Goal: Task Accomplishment & Management: Use online tool/utility

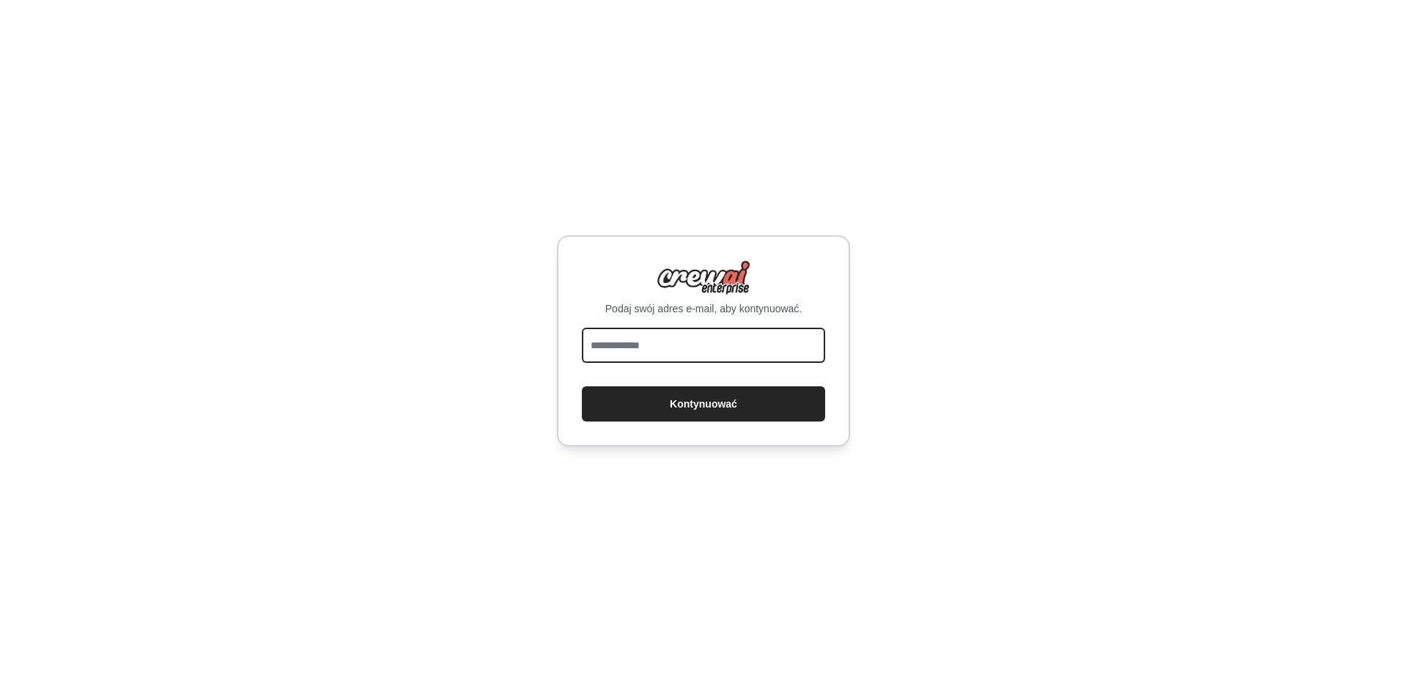
click at [676, 359] on input "email" at bounding box center [703, 345] width 243 height 35
click at [695, 353] on input "email" at bounding box center [703, 345] width 243 height 35
type input "**********"
click at [582, 386] on button "Kontynuować" at bounding box center [703, 403] width 243 height 35
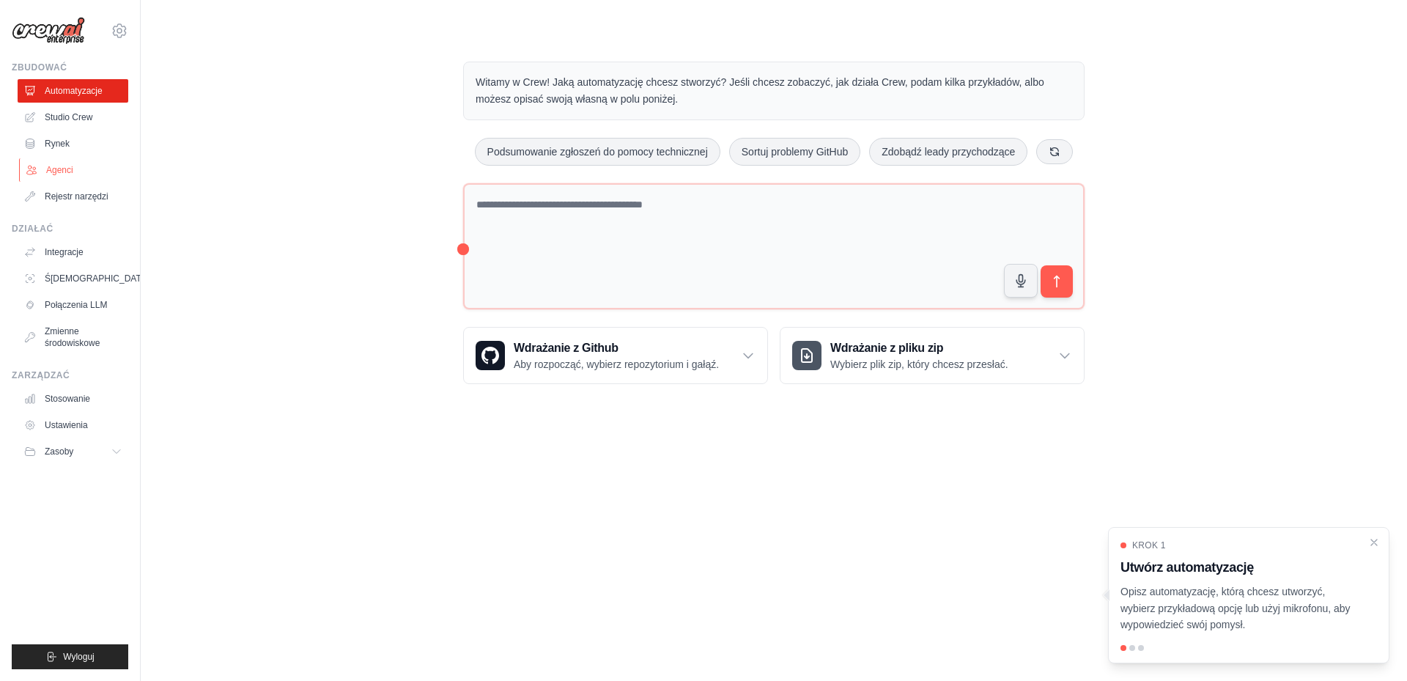
click at [59, 167] on font "Agenci" at bounding box center [59, 170] width 27 height 10
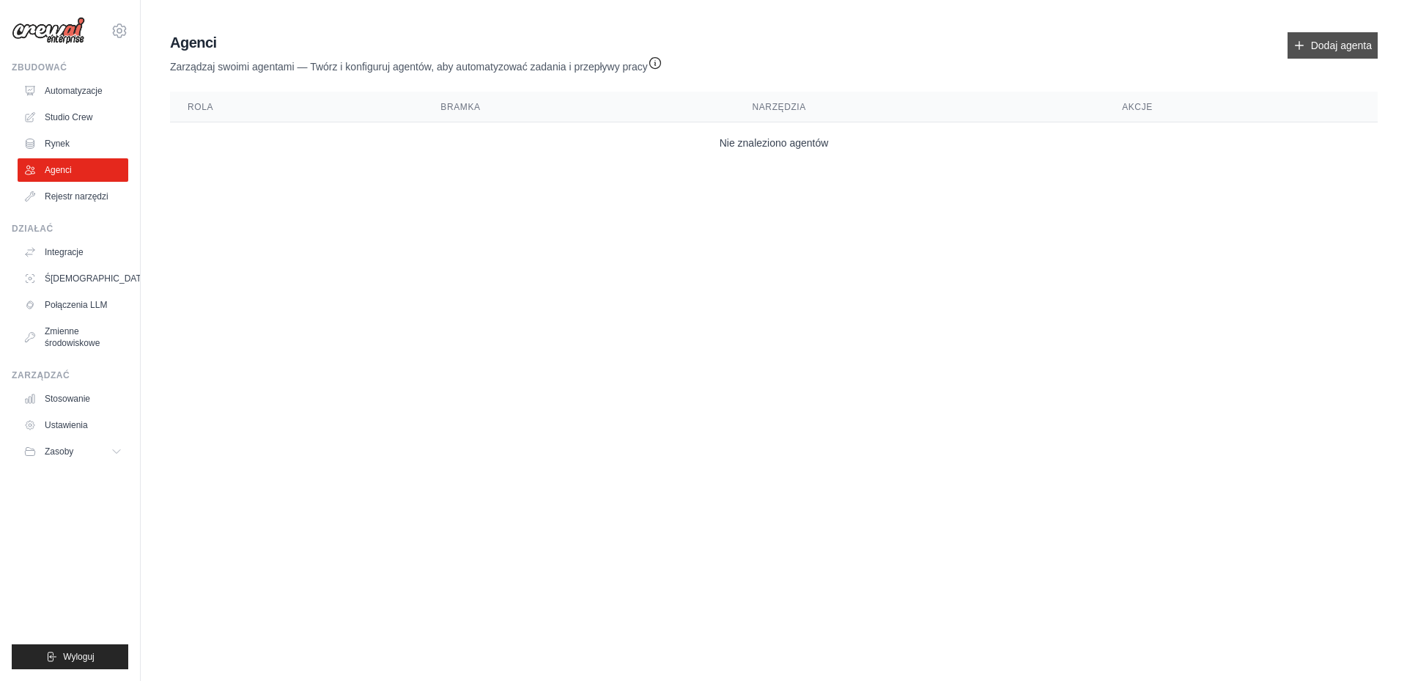
click at [1300, 44] on icon at bounding box center [1299, 46] width 12 height 12
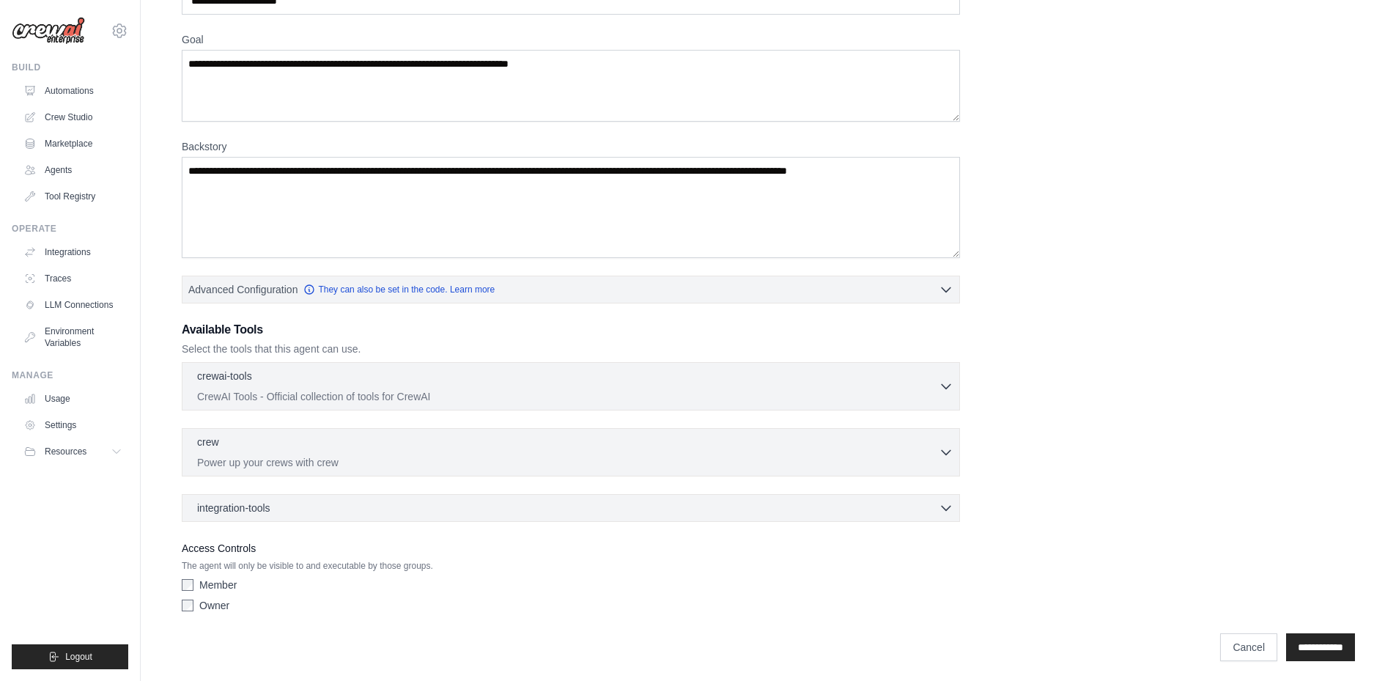
scroll to position [106, 0]
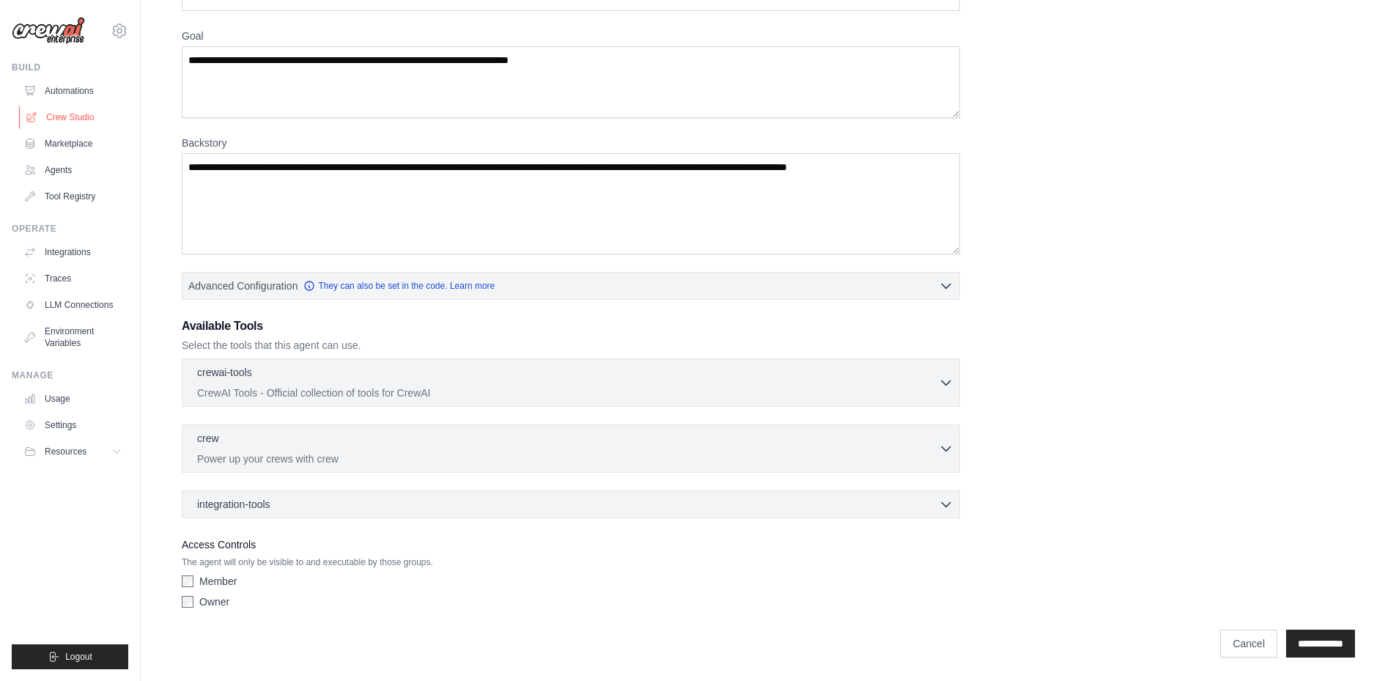
click at [73, 112] on link "Crew Studio" at bounding box center [74, 117] width 111 height 23
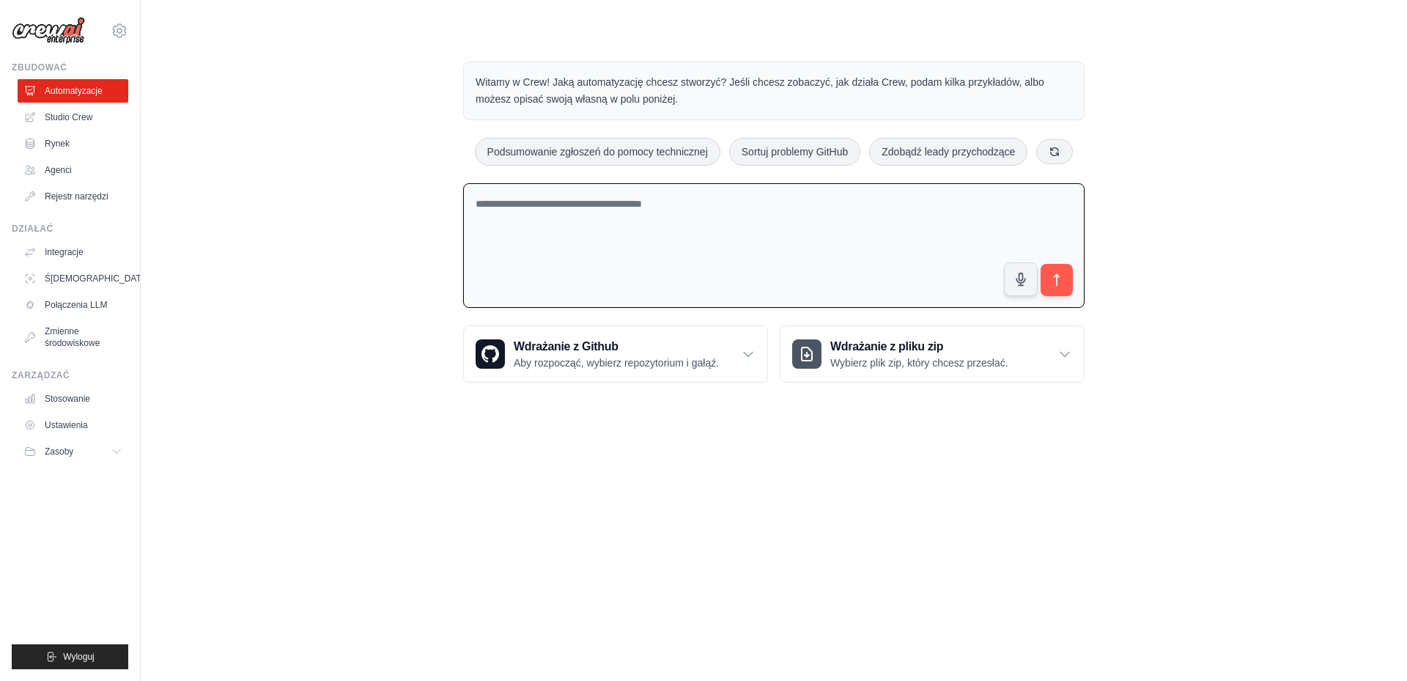
click at [695, 203] on textarea at bounding box center [773, 245] width 621 height 125
type textarea "*******"
click at [1056, 281] on icon "submit" at bounding box center [1056, 280] width 15 height 15
click at [85, 309] on font "Połączenia LLM" at bounding box center [77, 305] width 62 height 10
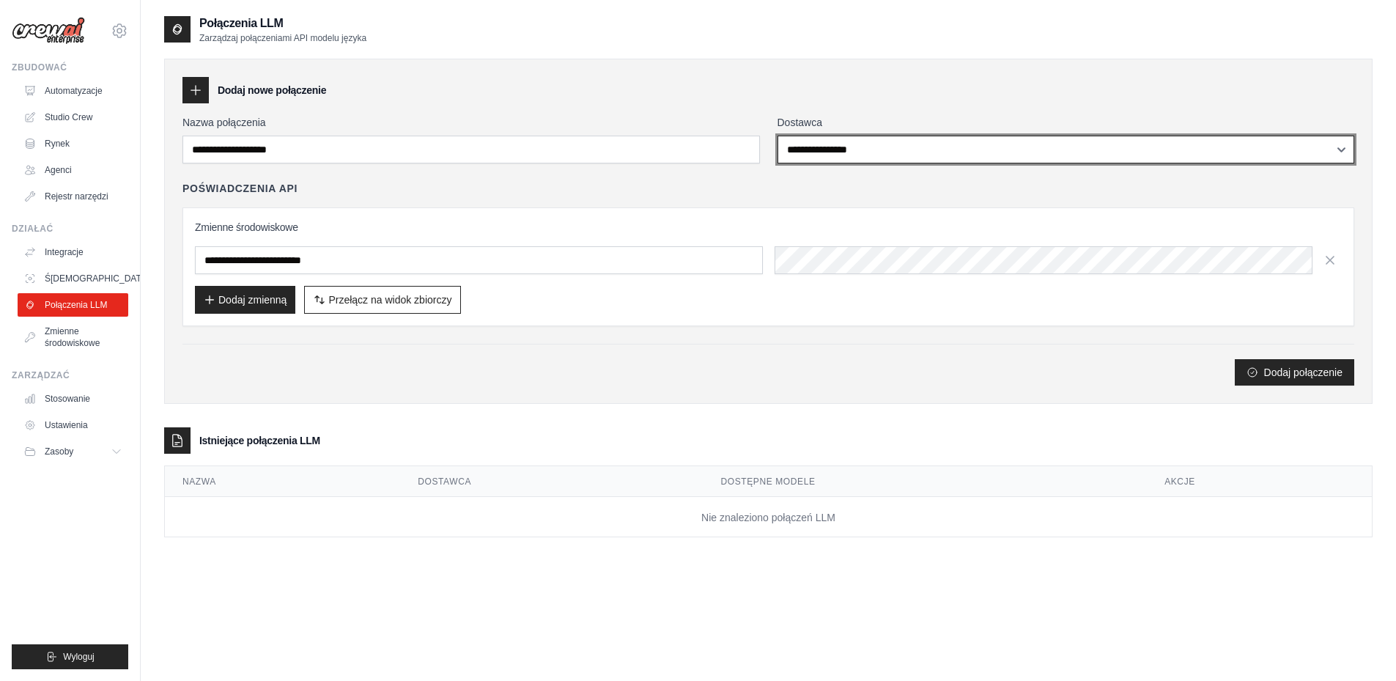
click at [1341, 147] on select "**********" at bounding box center [1066, 150] width 577 height 28
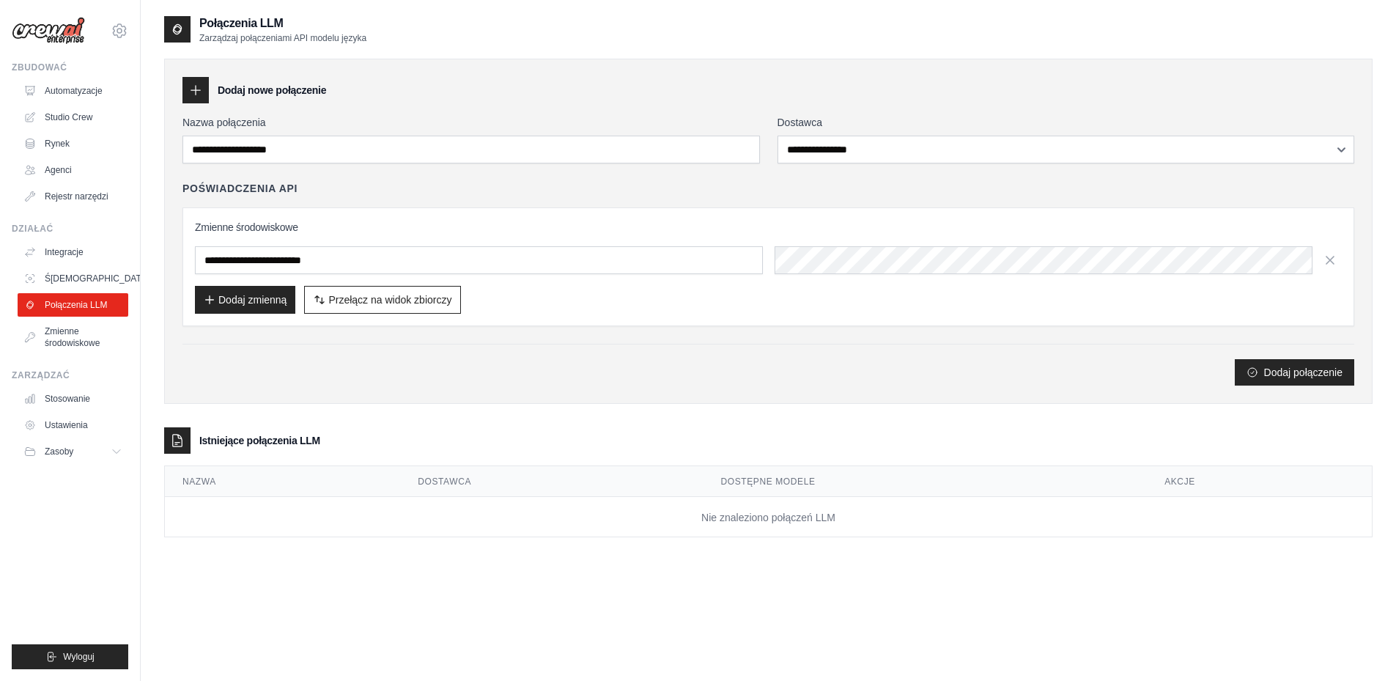
click at [634, 108] on div "**********" at bounding box center [768, 231] width 1208 height 345
click at [1313, 376] on font "Dodaj połączenie" at bounding box center [1303, 372] width 78 height 12
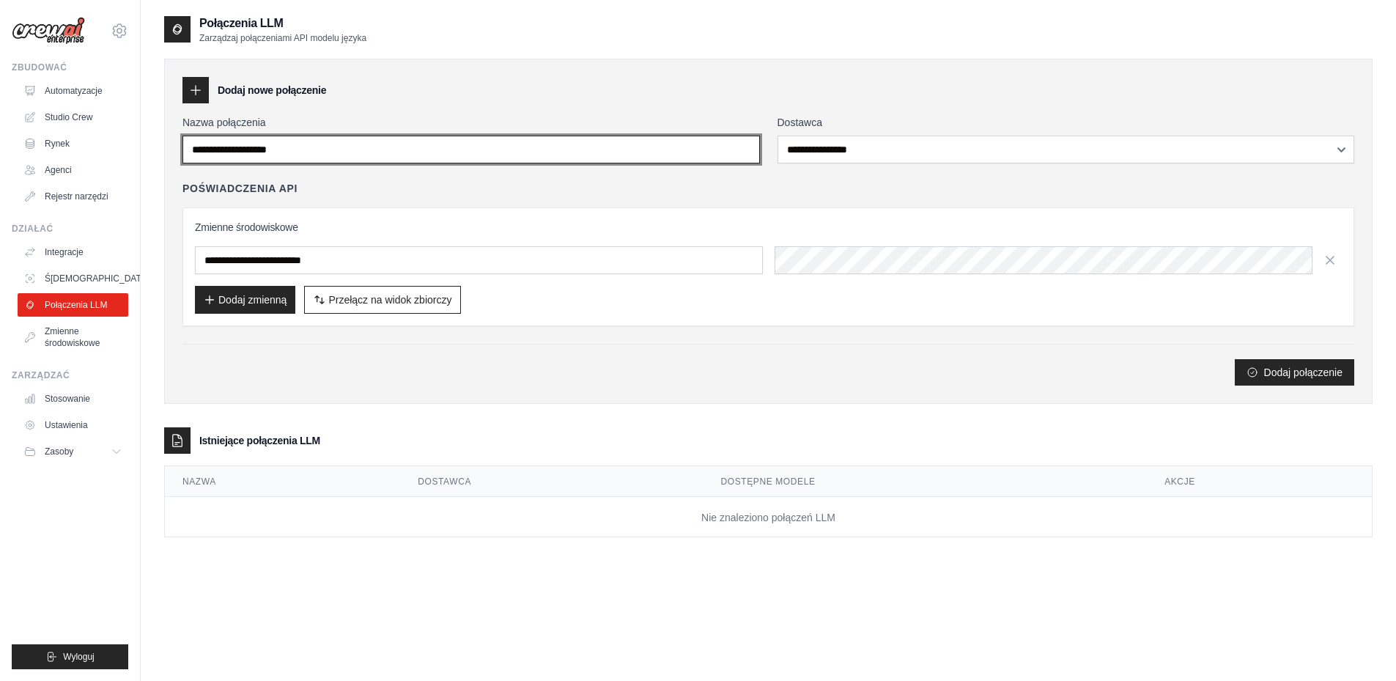
click at [399, 153] on input "Nazwa połączenia" at bounding box center [470, 150] width 577 height 28
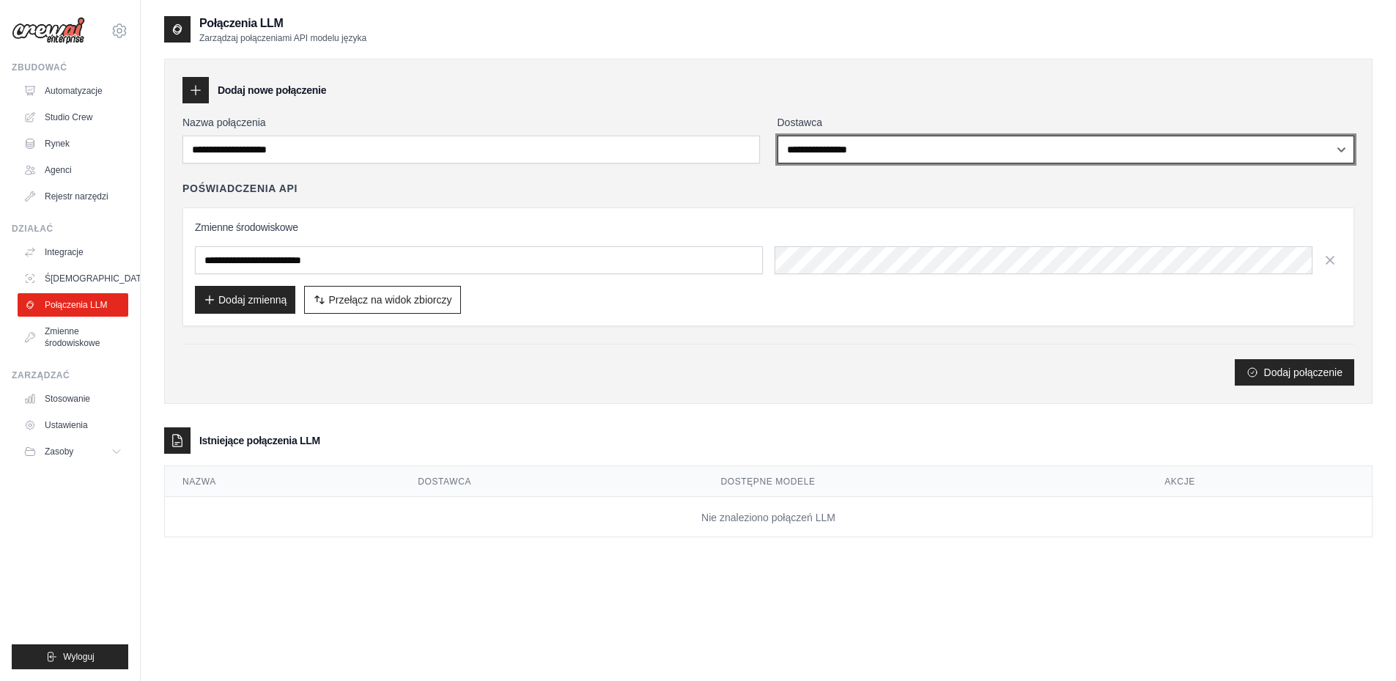
click at [909, 151] on select "**********" at bounding box center [1066, 150] width 577 height 28
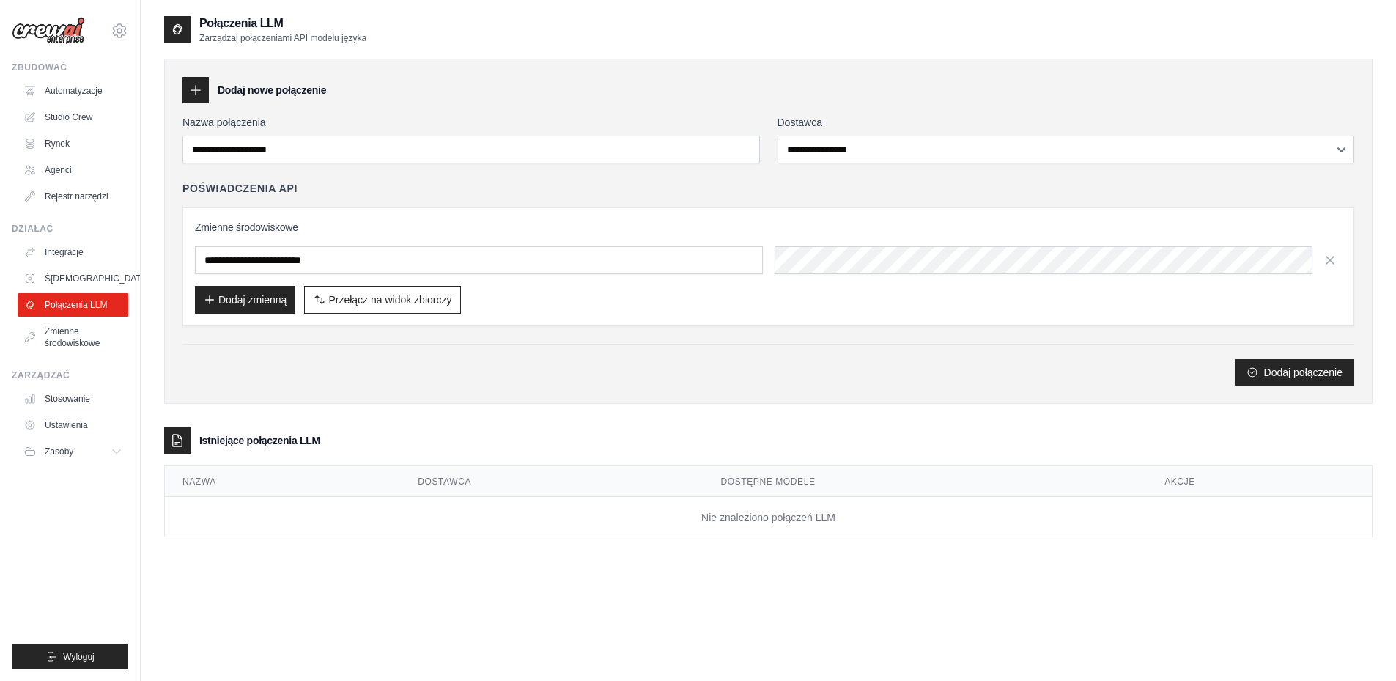
click at [709, 79] on div "Dodaj nowe połączenie" at bounding box center [768, 90] width 1172 height 26
click at [99, 344] on font "Zmienne środowiskowe" at bounding box center [73, 337] width 55 height 22
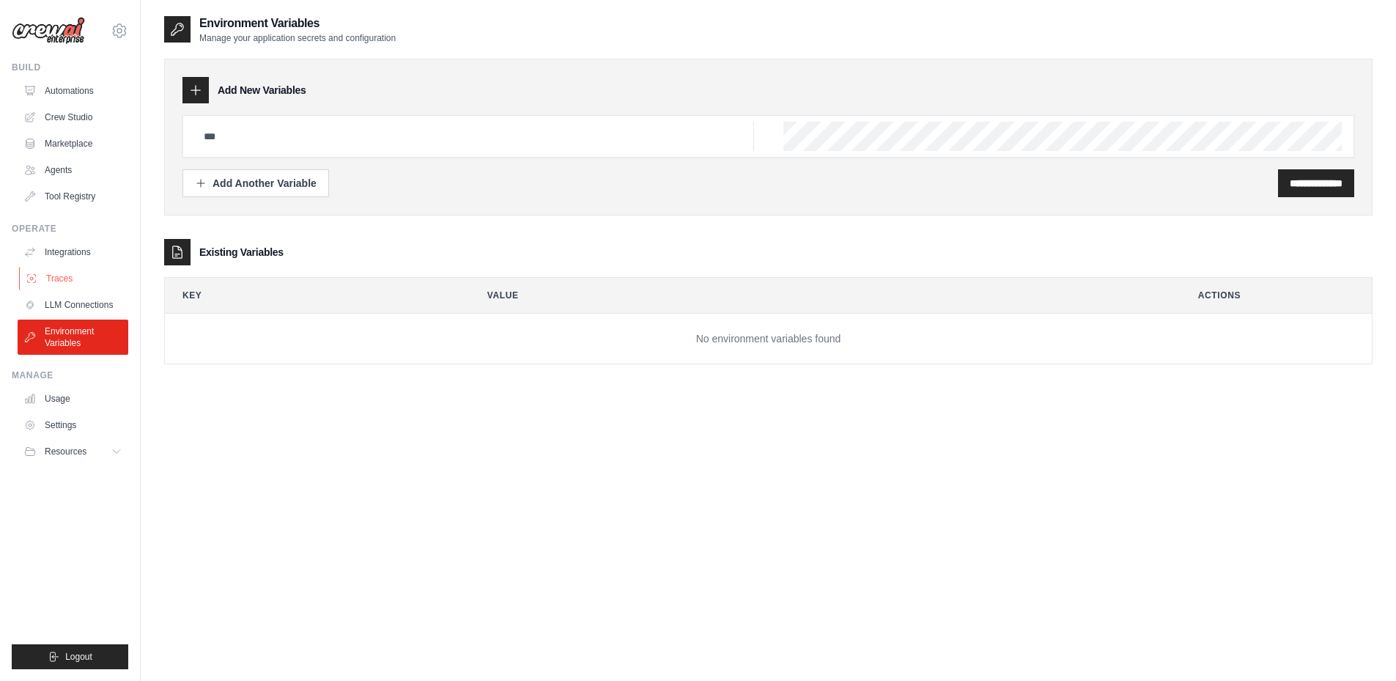
click at [73, 282] on link "Traces" at bounding box center [74, 278] width 111 height 23
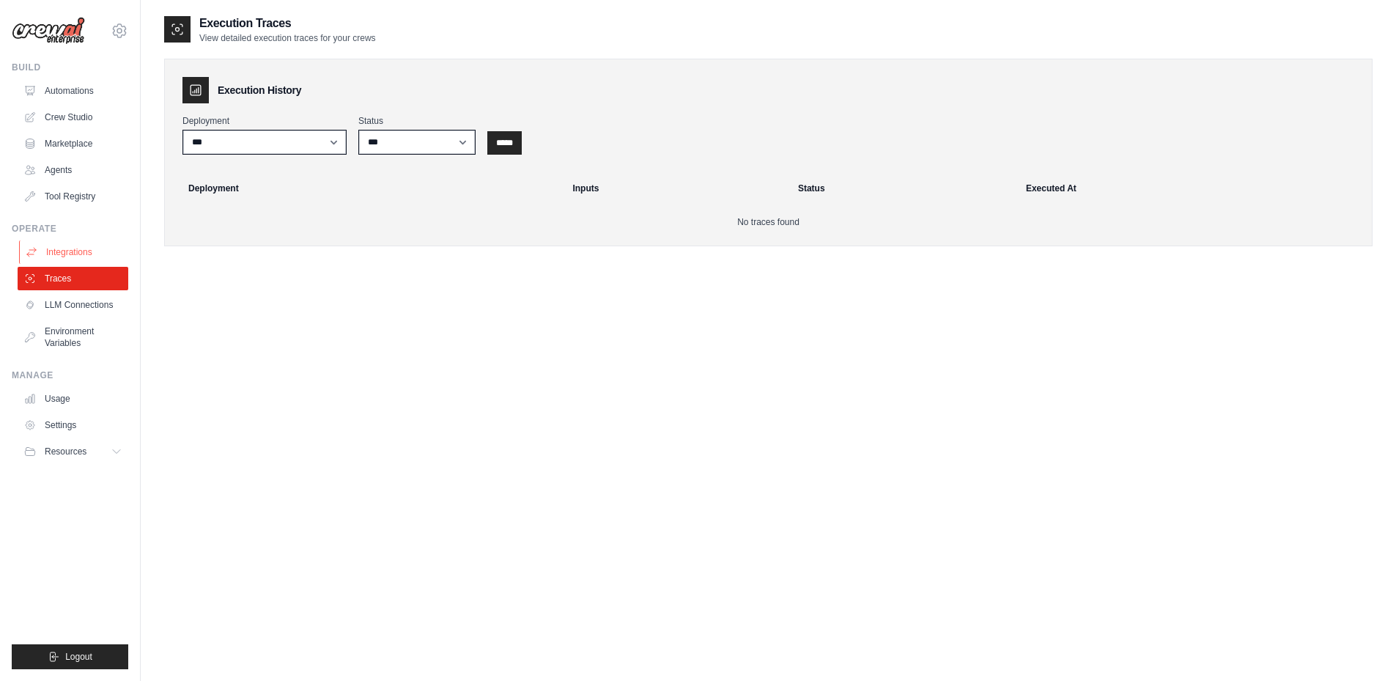
click at [78, 254] on link "Integrations" at bounding box center [74, 251] width 111 height 23
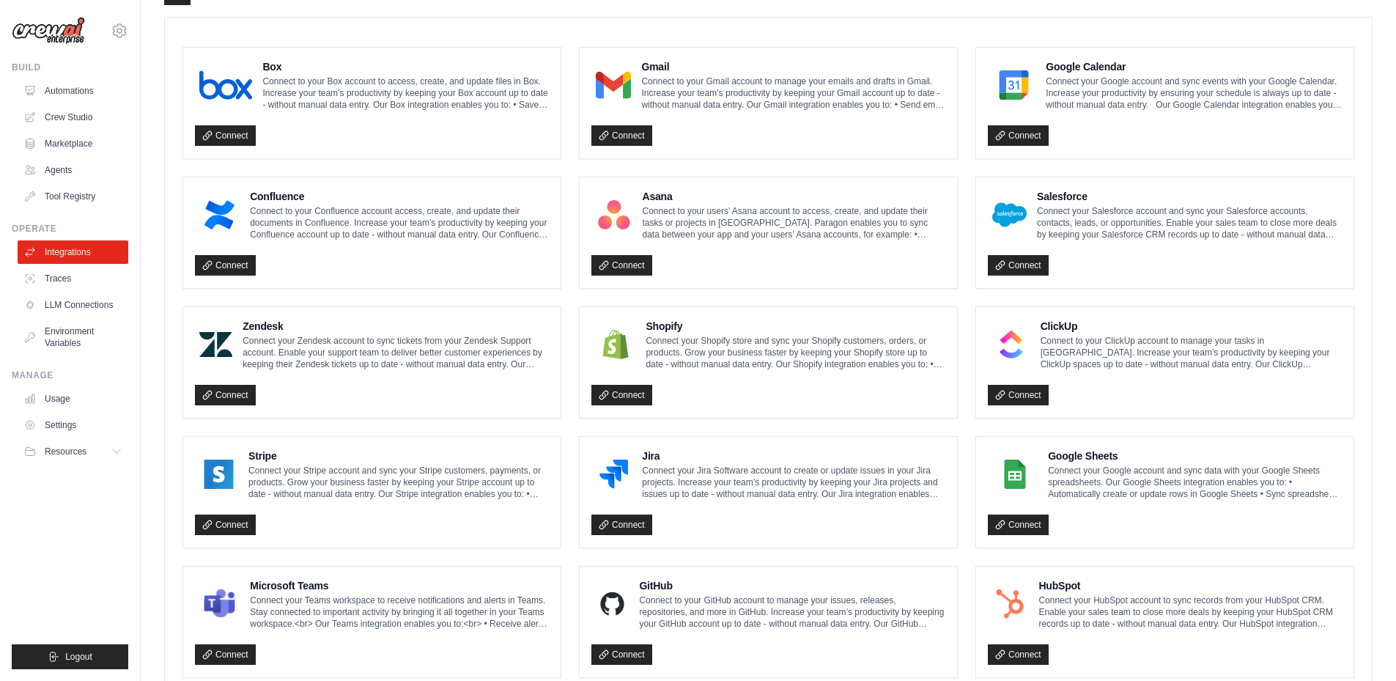
scroll to position [331, 0]
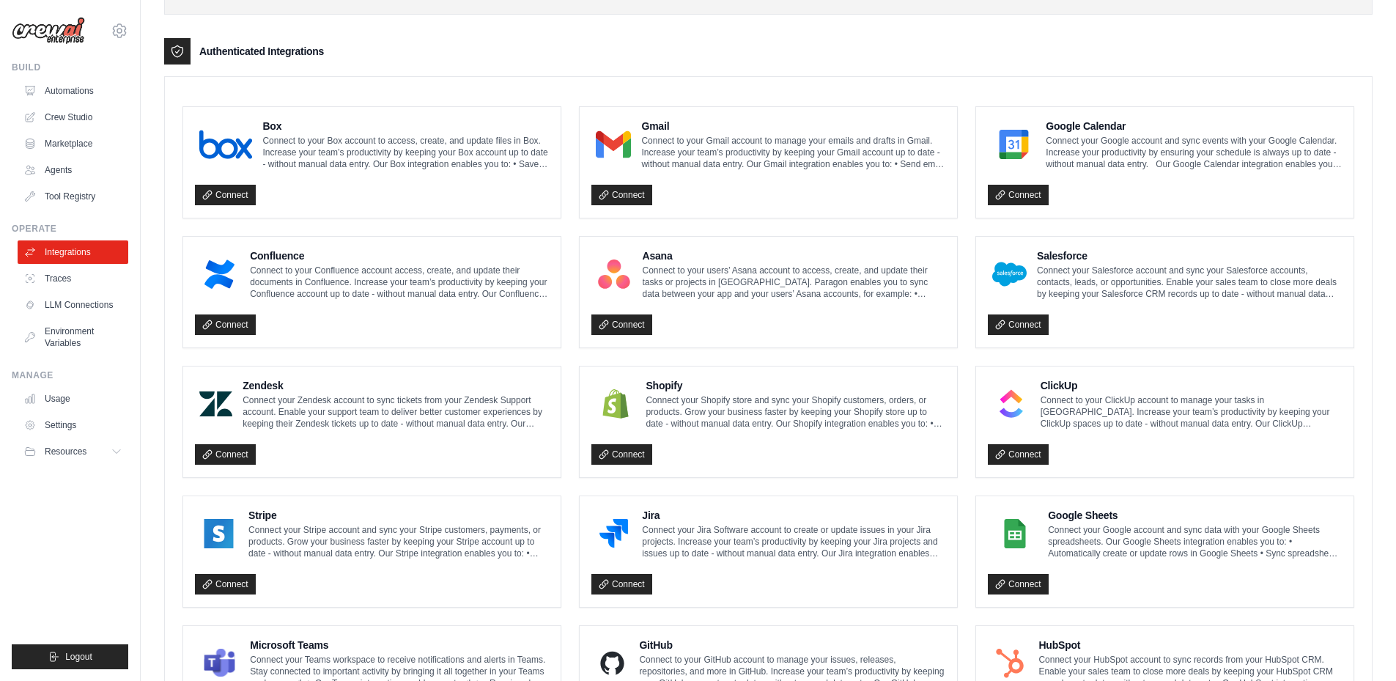
click at [646, 139] on p "Connect to your Gmail account to manage your emails and drafts in Gmail. Increa…" at bounding box center [793, 152] width 304 height 35
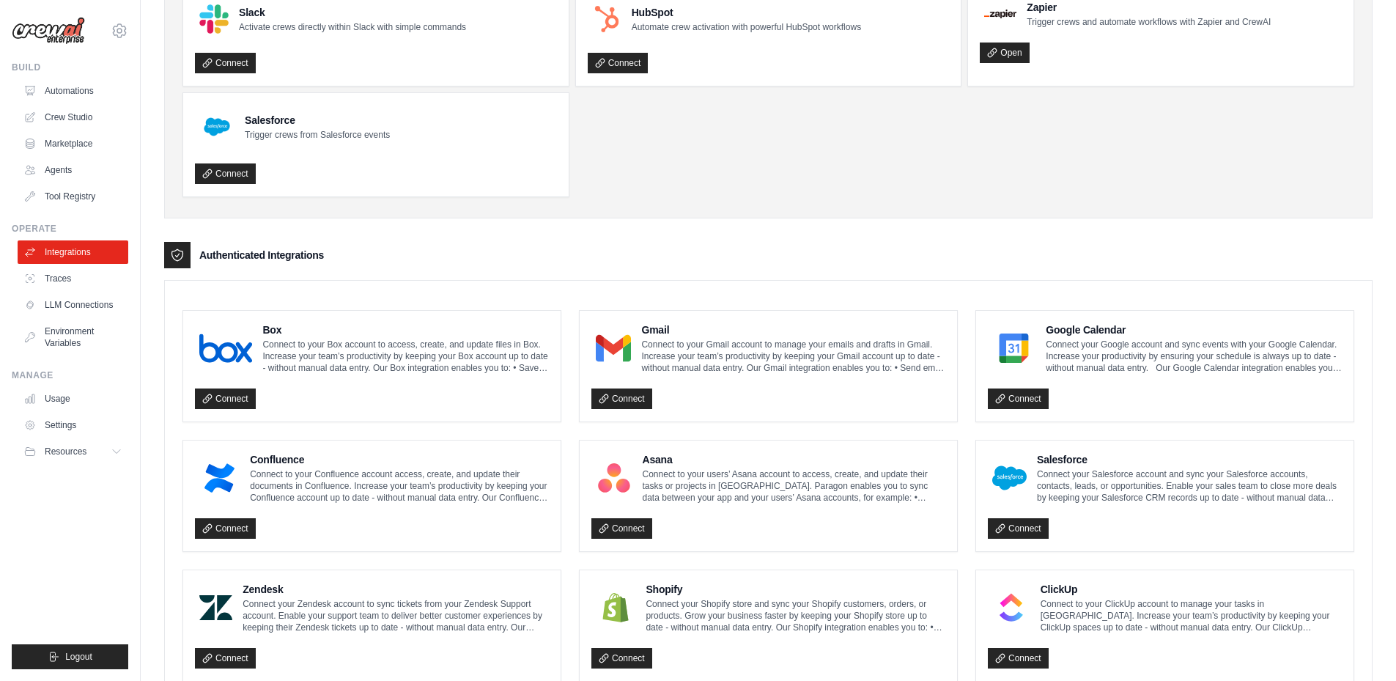
scroll to position [111, 0]
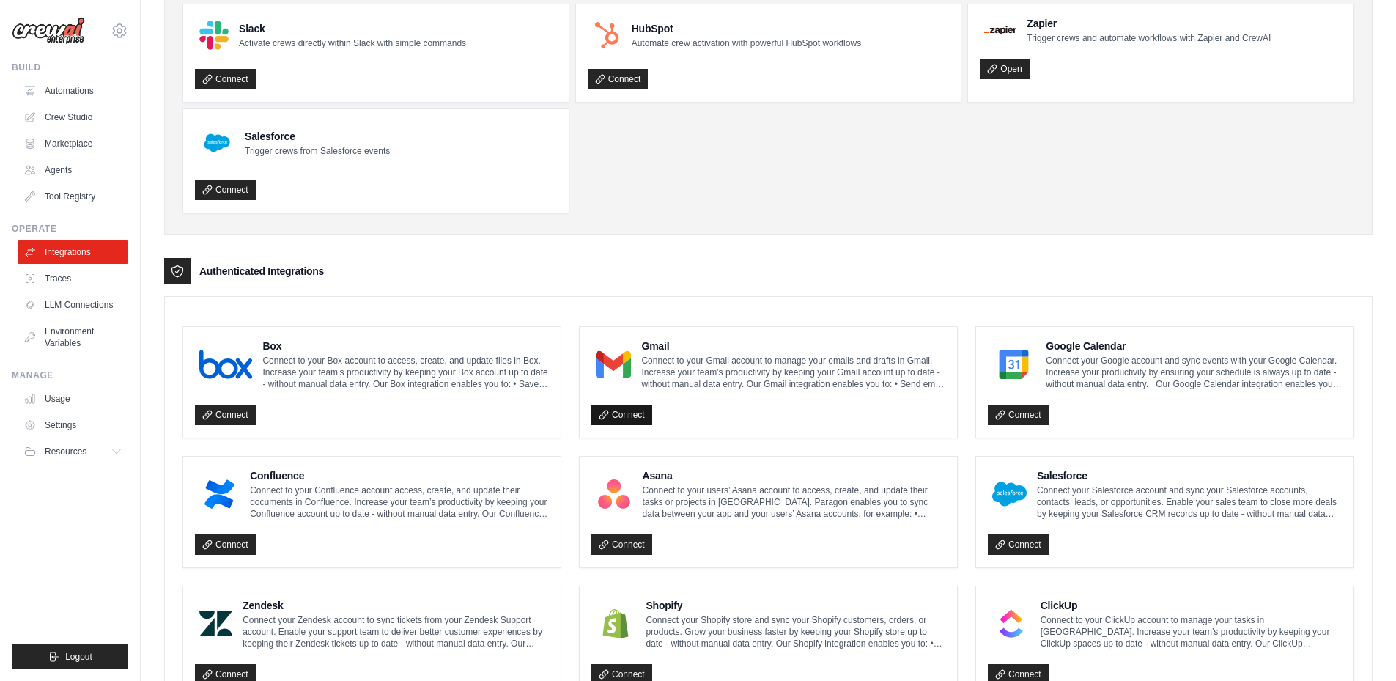
click at [612, 417] on link "Connect" at bounding box center [621, 415] width 61 height 21
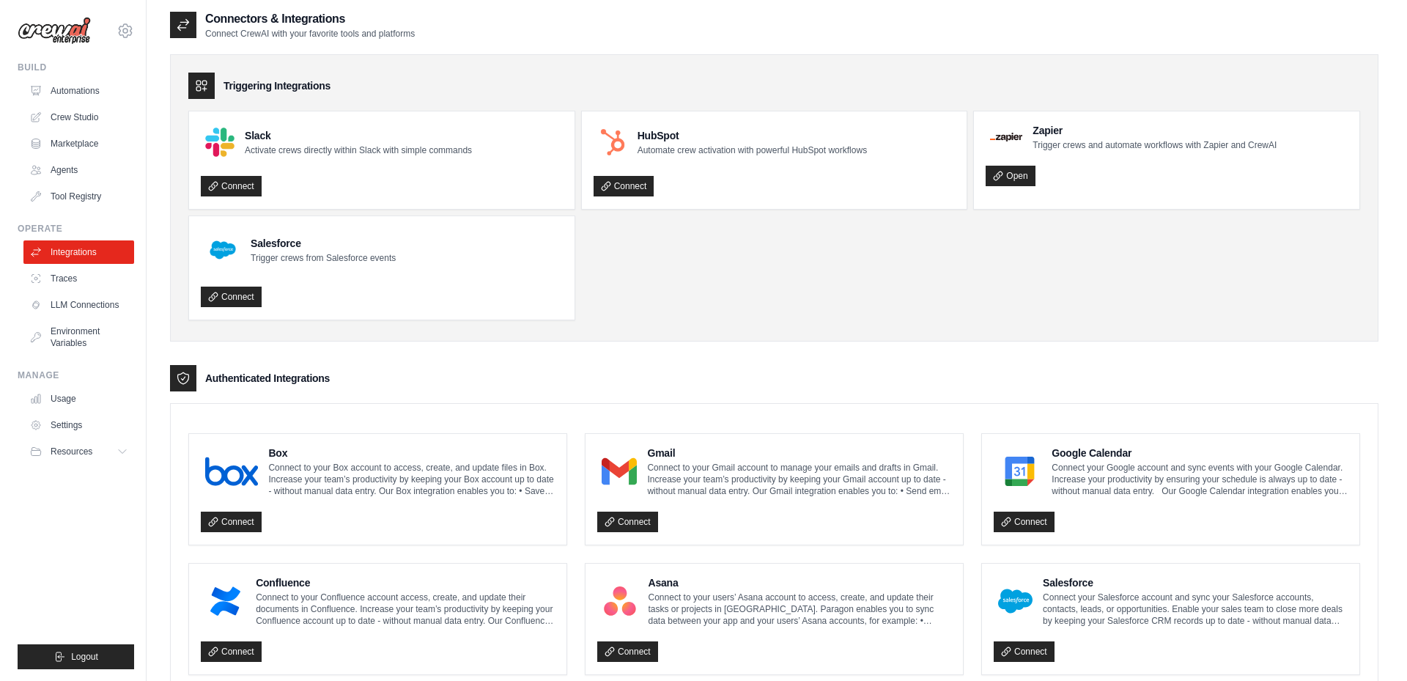
scroll to position [0, 0]
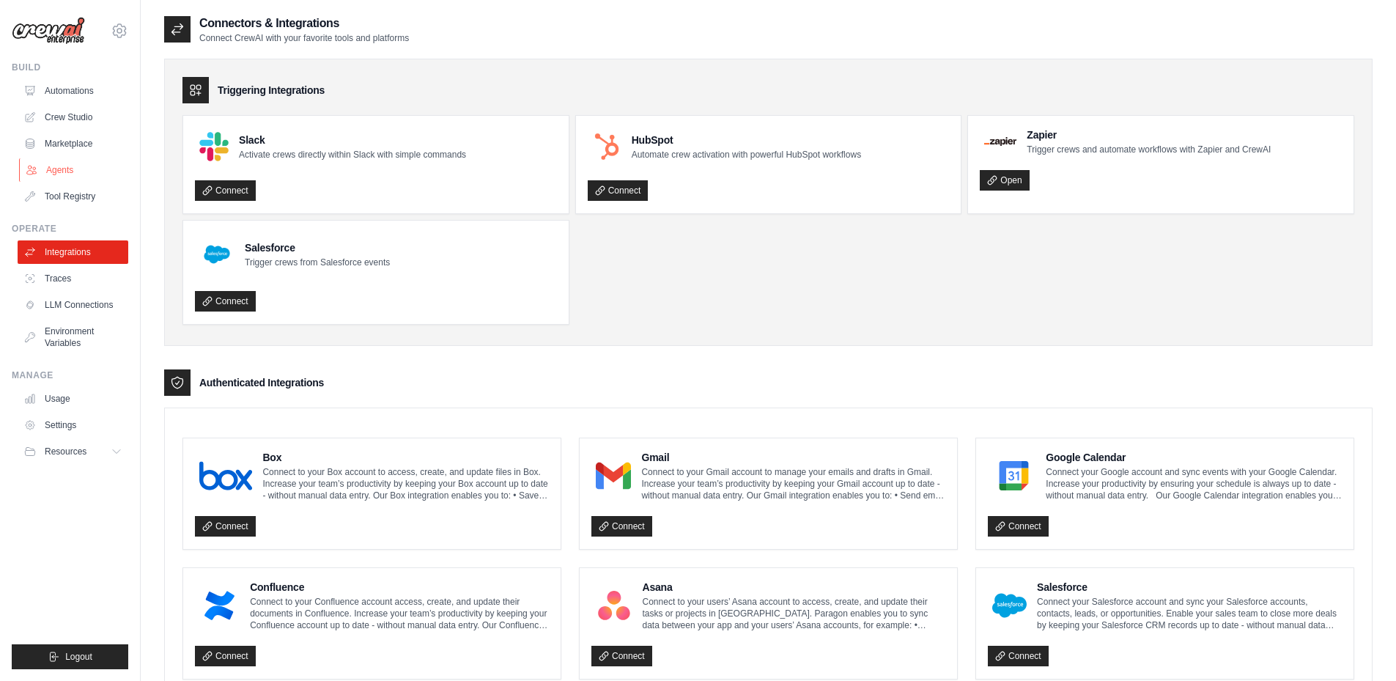
click at [64, 163] on link "Agents" at bounding box center [74, 169] width 111 height 23
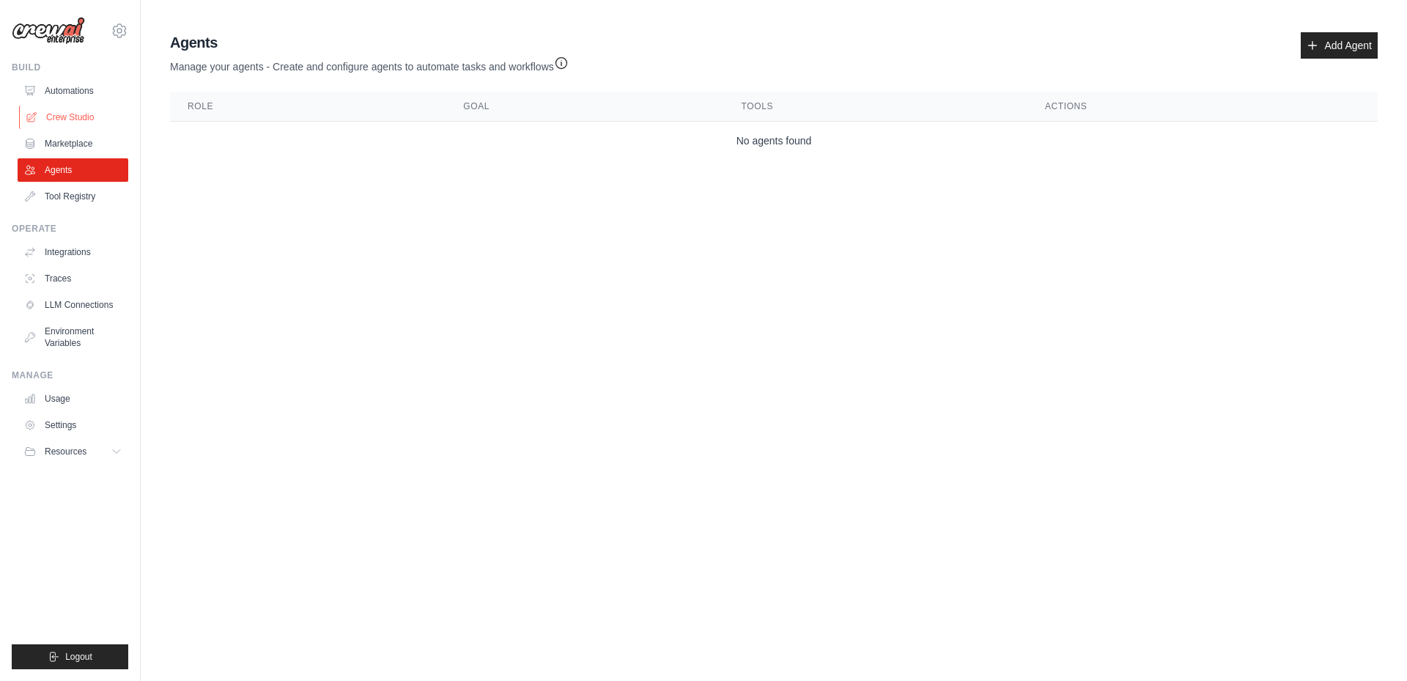
click at [66, 116] on link "Crew Studio" at bounding box center [74, 117] width 111 height 23
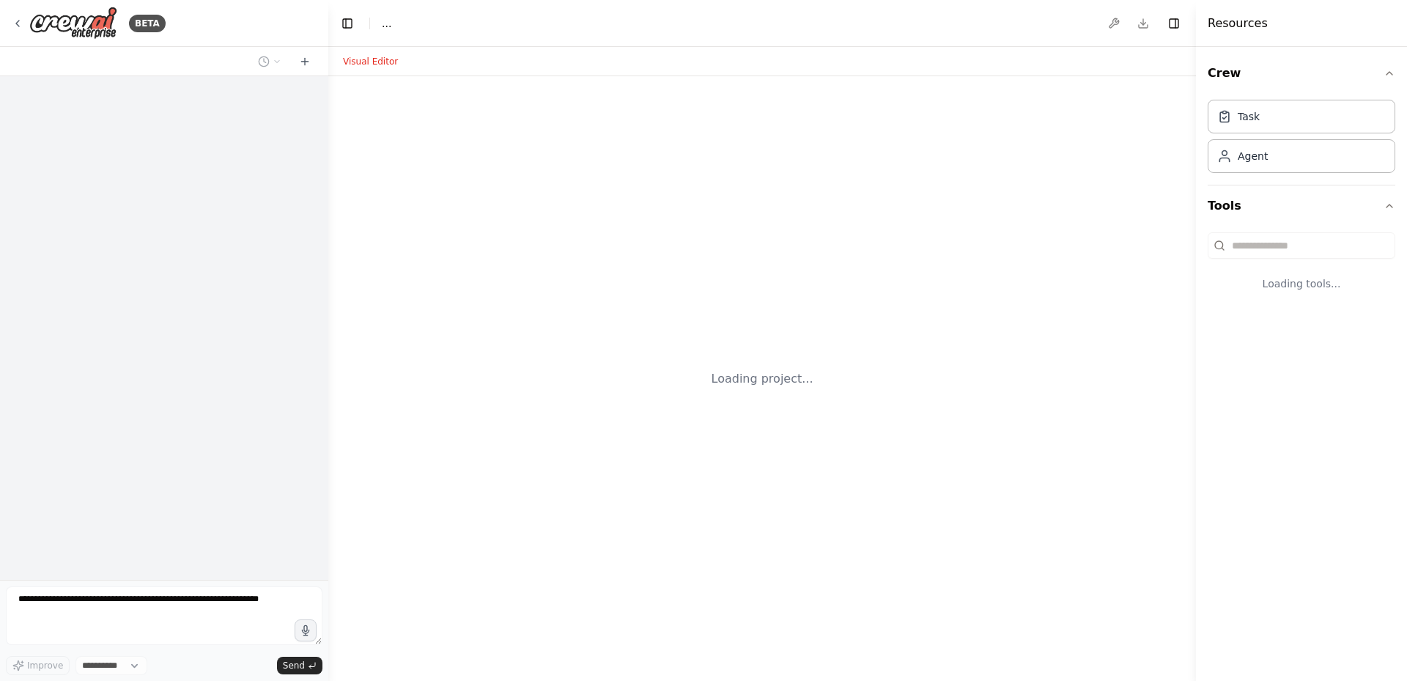
select select "****"
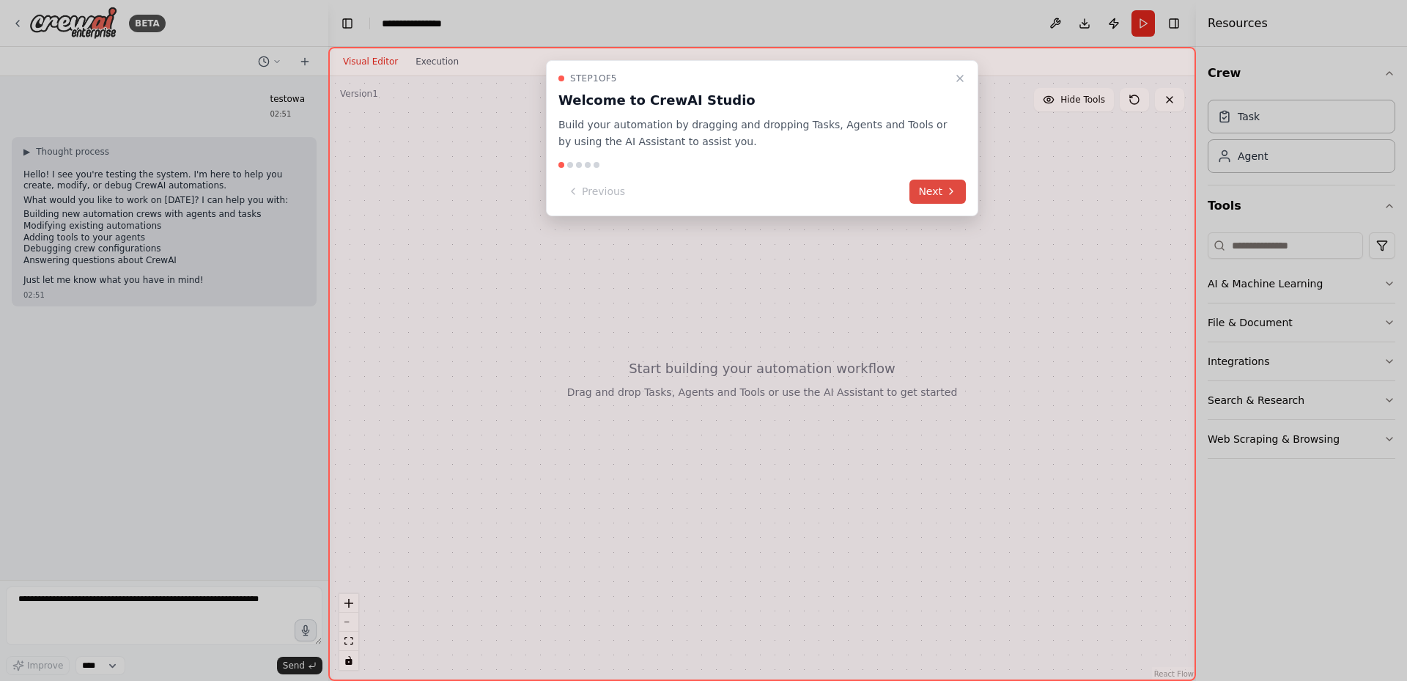
click at [936, 195] on button "Next" at bounding box center [937, 192] width 56 height 24
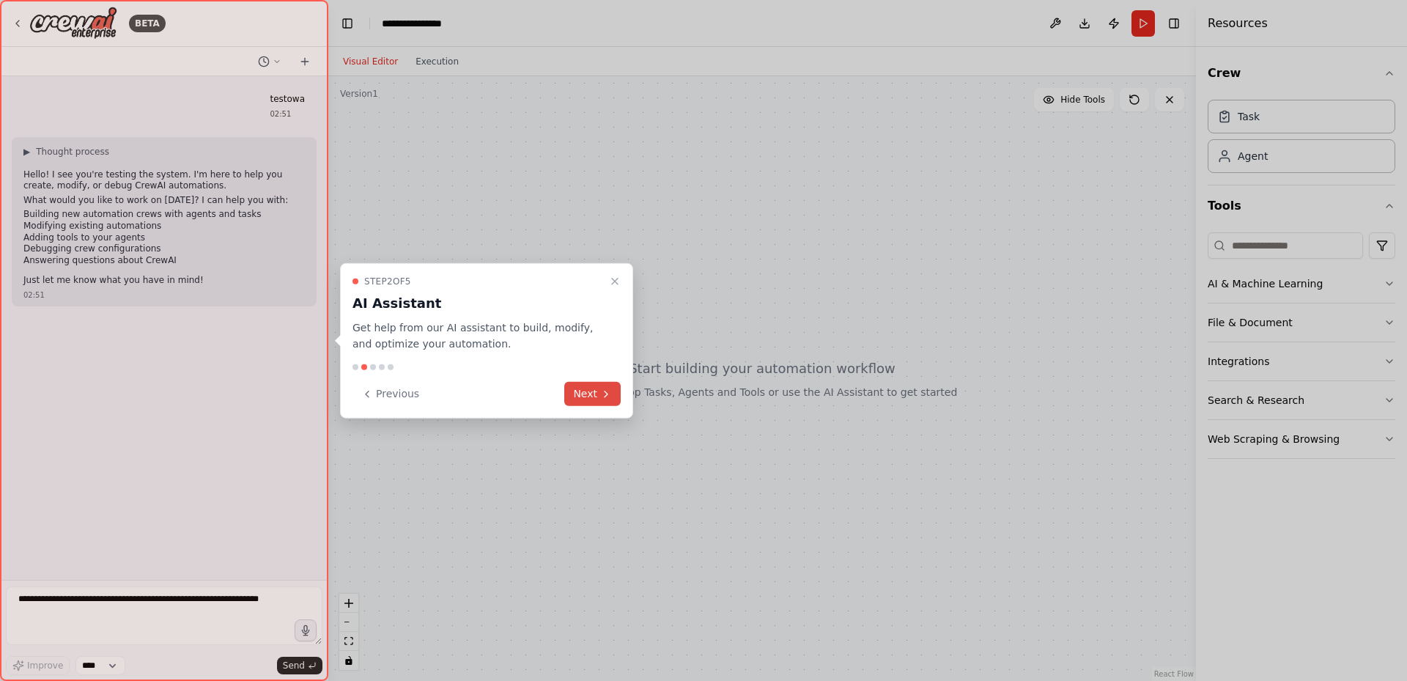
click at [588, 396] on button "Next" at bounding box center [592, 394] width 56 height 24
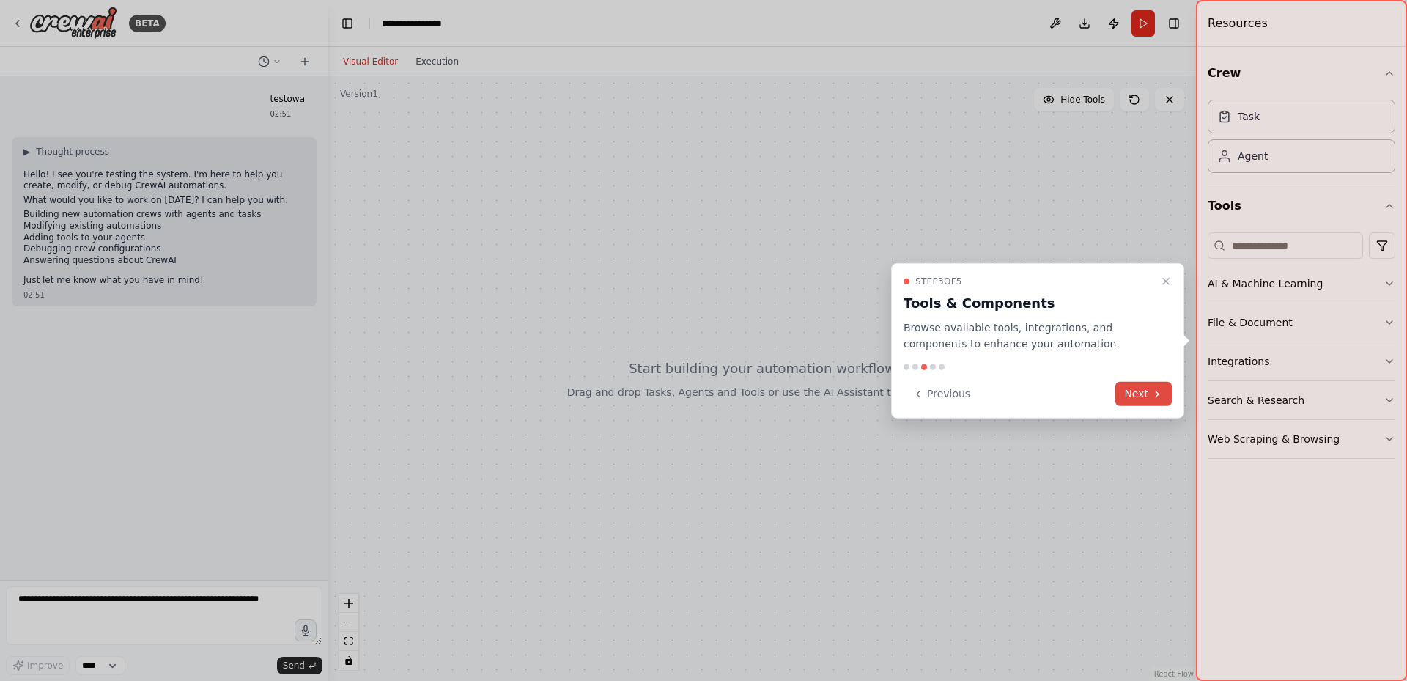
click at [1138, 391] on button "Next" at bounding box center [1143, 394] width 56 height 24
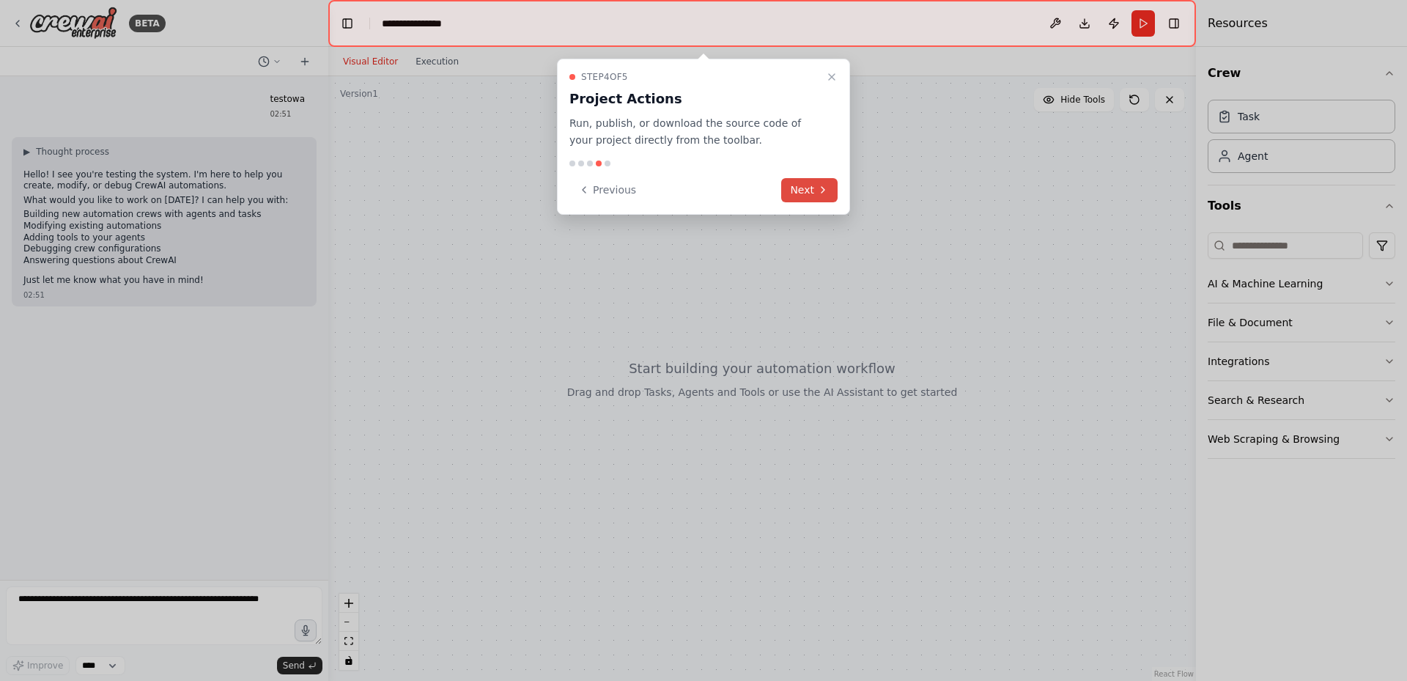
click at [804, 193] on button "Next" at bounding box center [809, 190] width 56 height 24
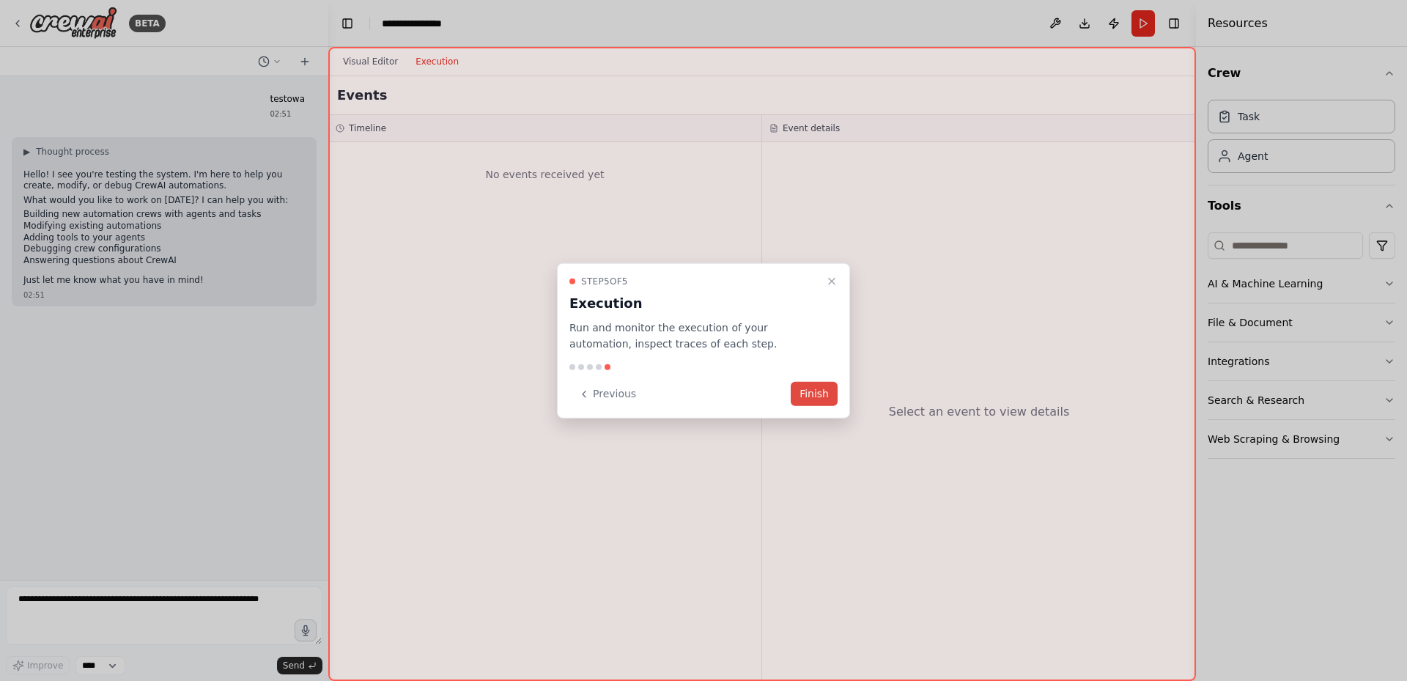
click at [808, 391] on button "Finish" at bounding box center [814, 394] width 47 height 24
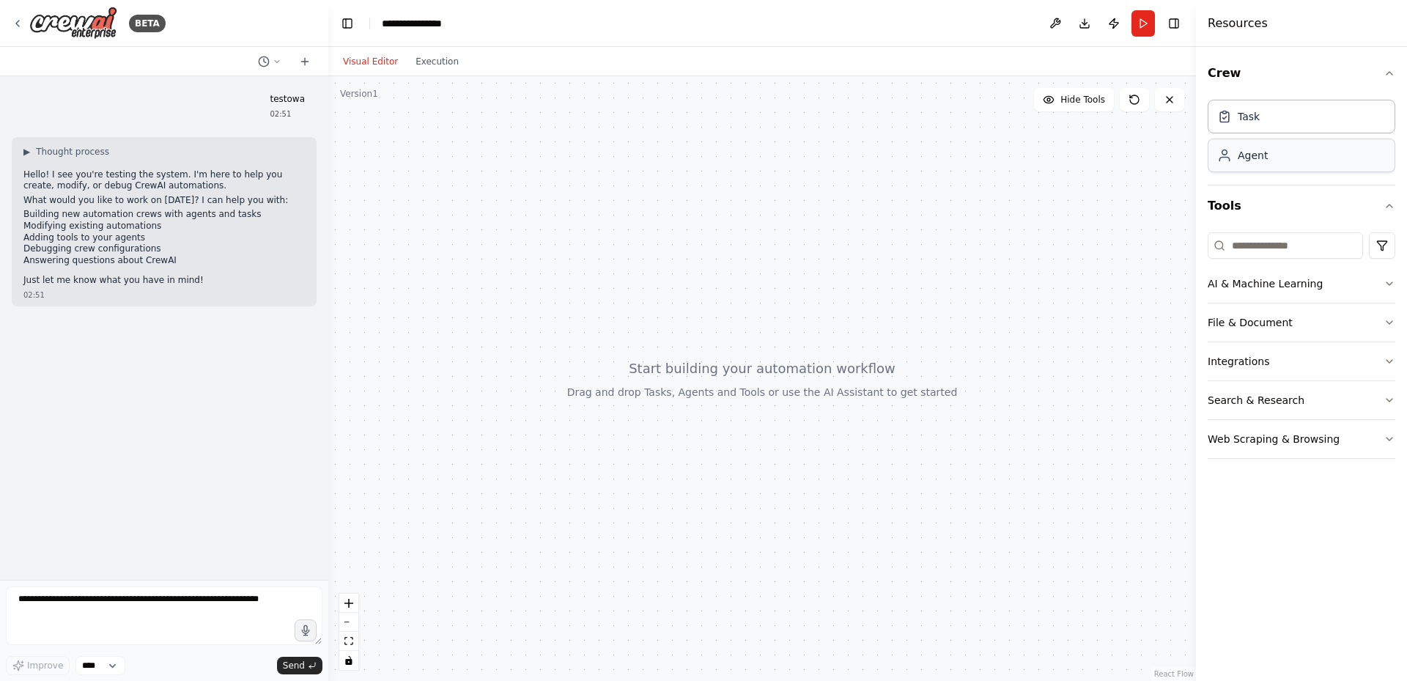
click at [1281, 164] on div "Agent" at bounding box center [1302, 156] width 188 height 34
click at [1251, 155] on div "Agent" at bounding box center [1253, 155] width 30 height 15
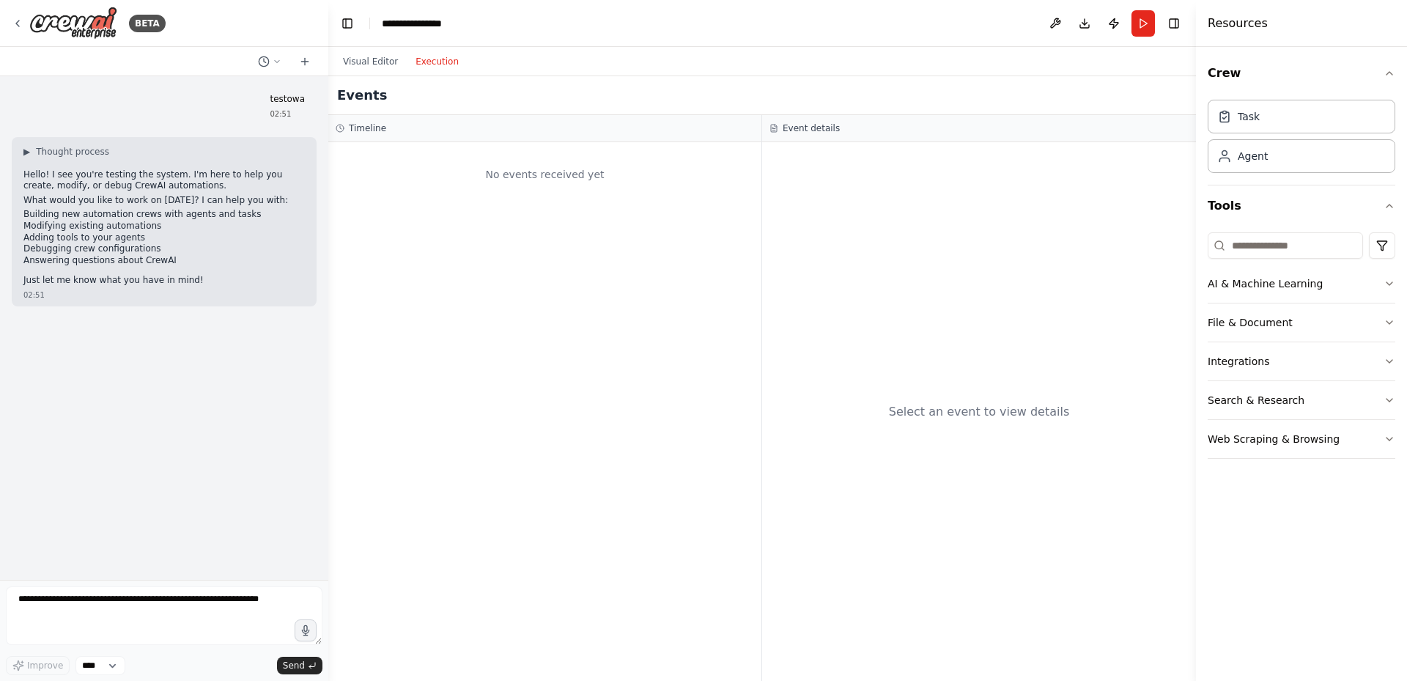
click at [434, 67] on button "Execution" at bounding box center [437, 62] width 61 height 18
click at [377, 64] on button "Visual Editor" at bounding box center [370, 62] width 73 height 18
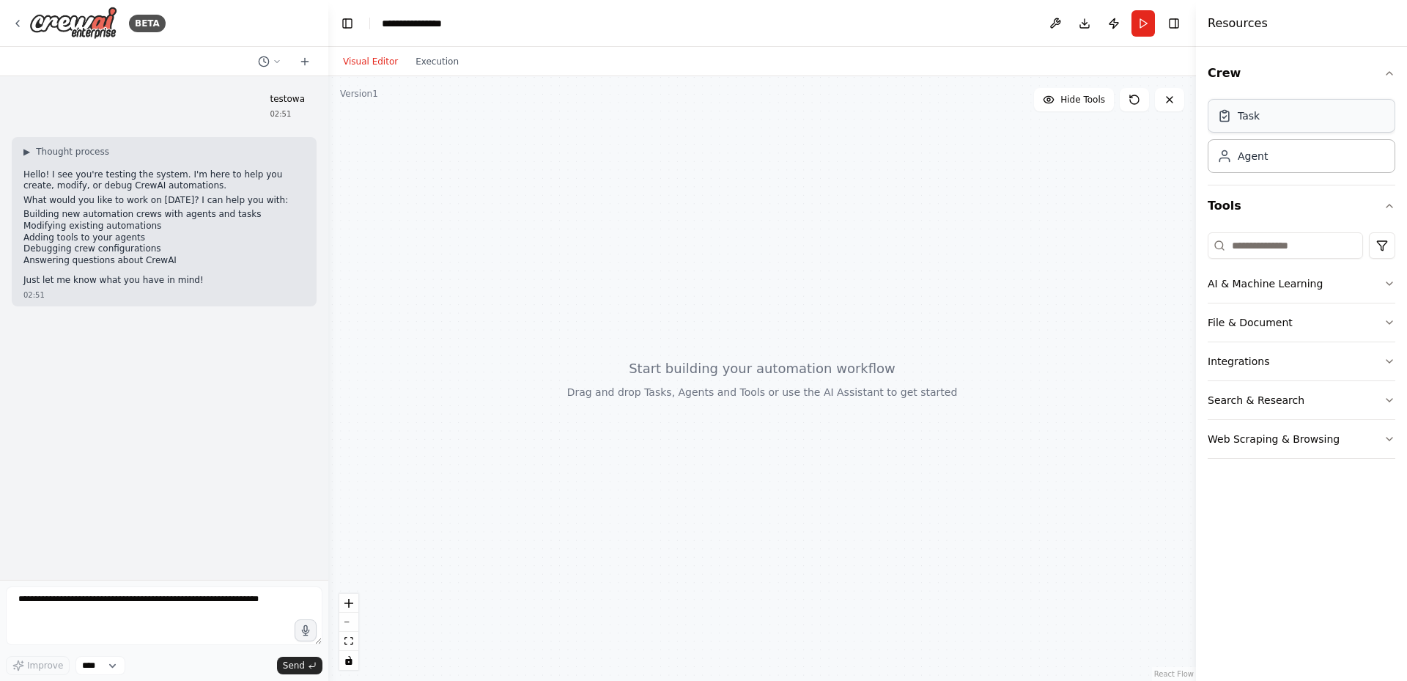
click at [1270, 125] on div "Task" at bounding box center [1302, 116] width 188 height 34
click at [1269, 402] on button "Search & Research" at bounding box center [1302, 400] width 188 height 38
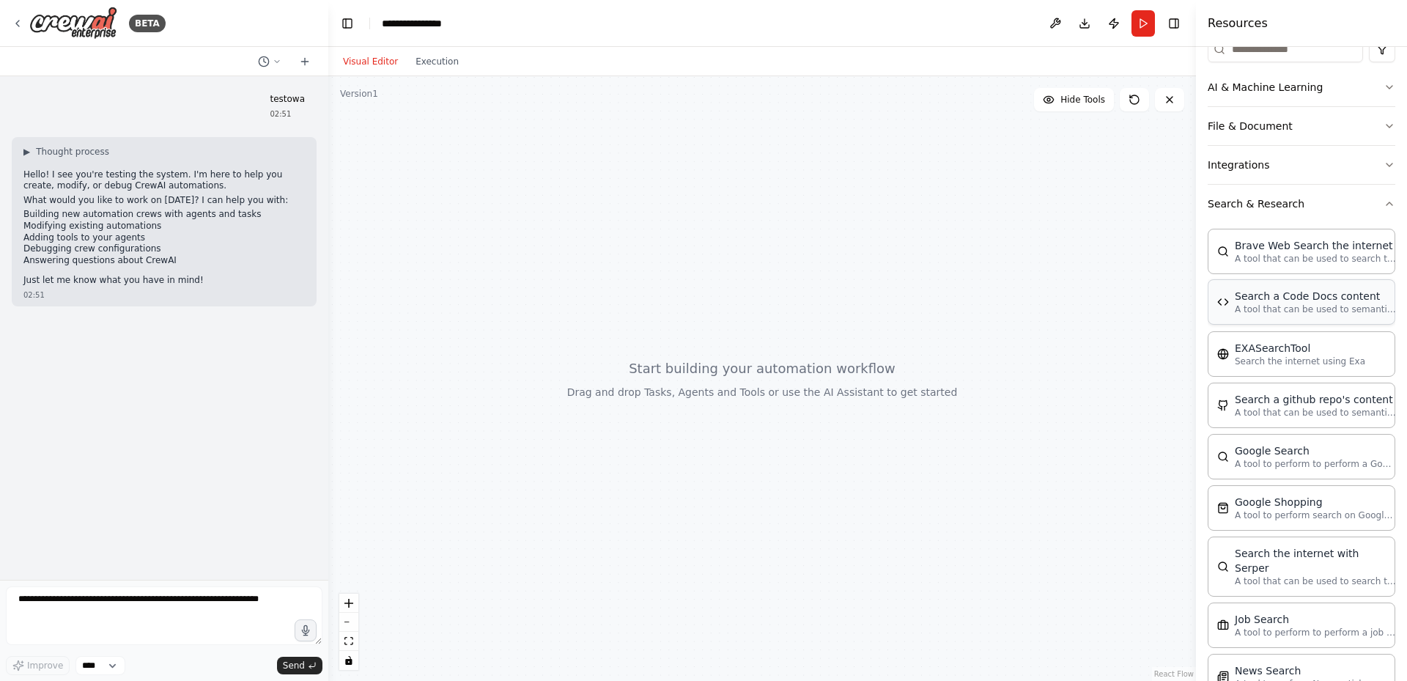
scroll to position [220, 0]
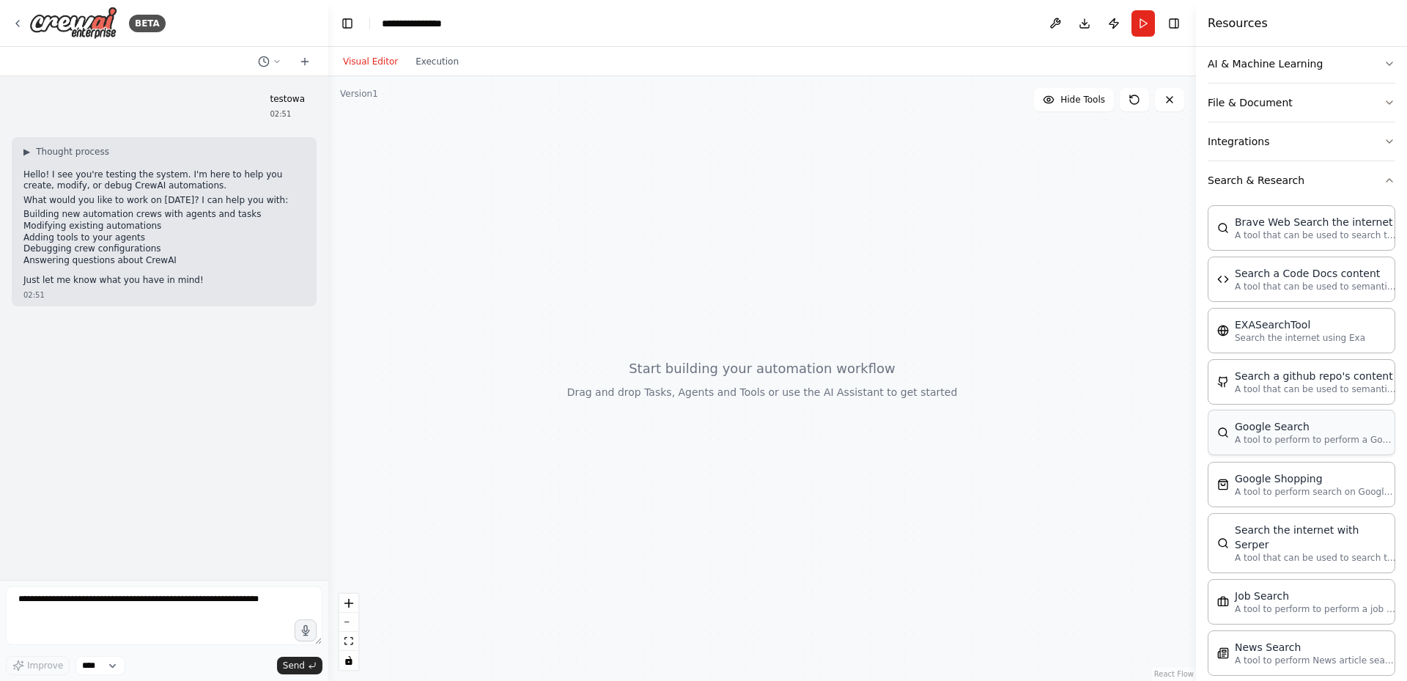
click at [1312, 439] on p "A tool to perform to perform a Google search with a search_query." at bounding box center [1315, 440] width 161 height 12
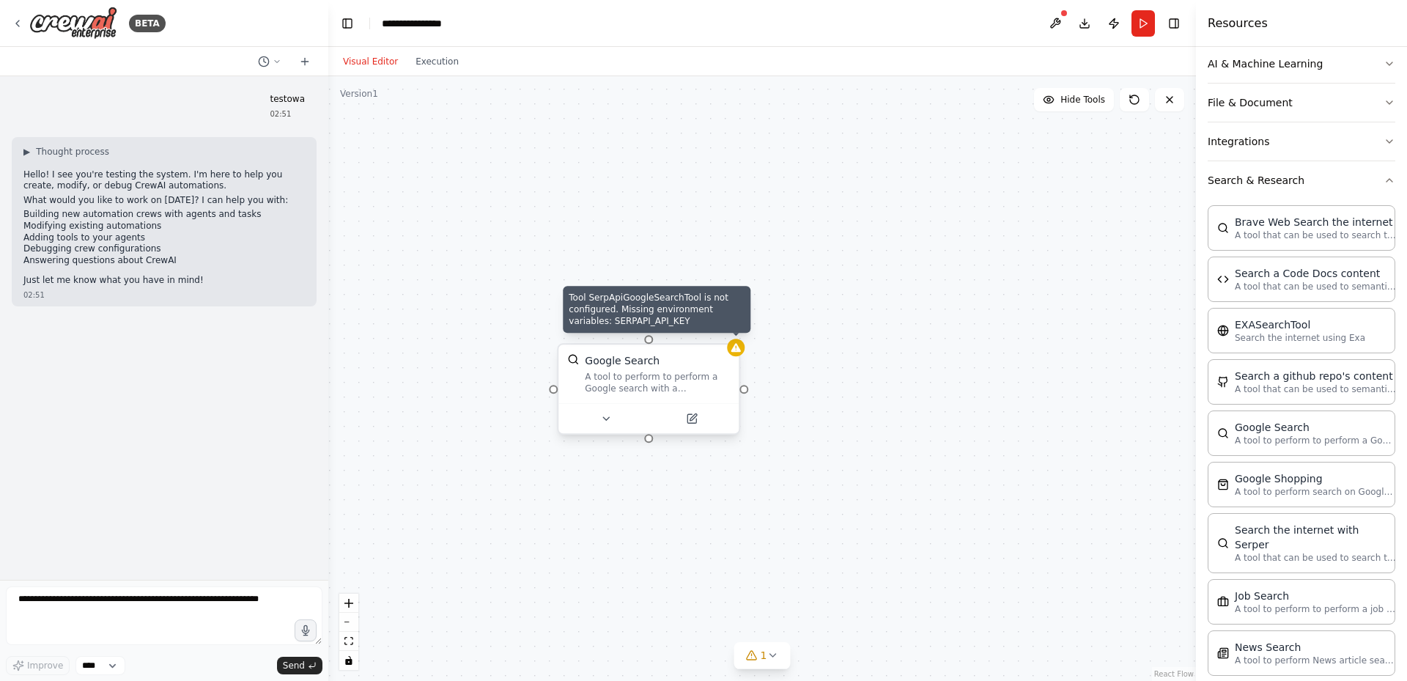
click at [739, 351] on icon at bounding box center [736, 347] width 10 height 9
click at [741, 352] on icon at bounding box center [736, 348] width 12 height 12
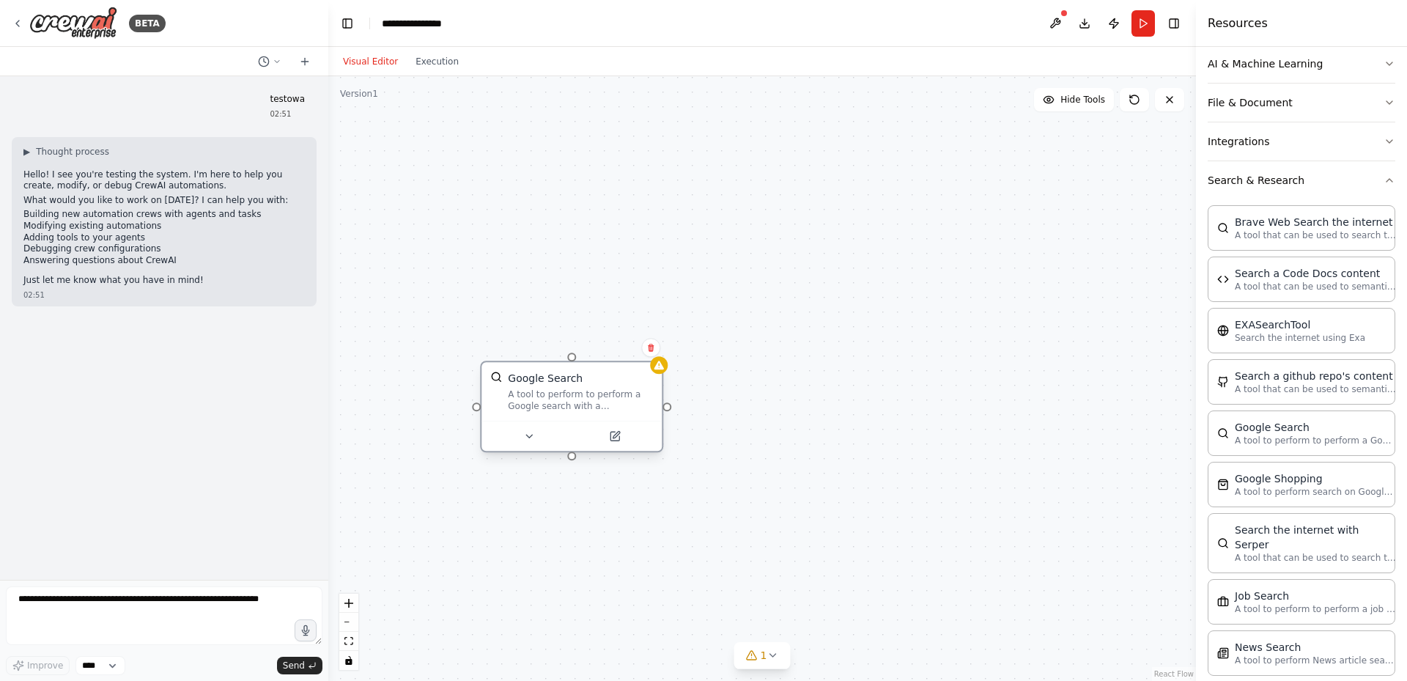
drag, startPoint x: 746, startPoint y: 394, endPoint x: 669, endPoint y: 412, distance: 78.9
click at [669, 412] on div "Google Search A tool to perform to perform a Google search with a search_query." at bounding box center [762, 378] width 868 height 605
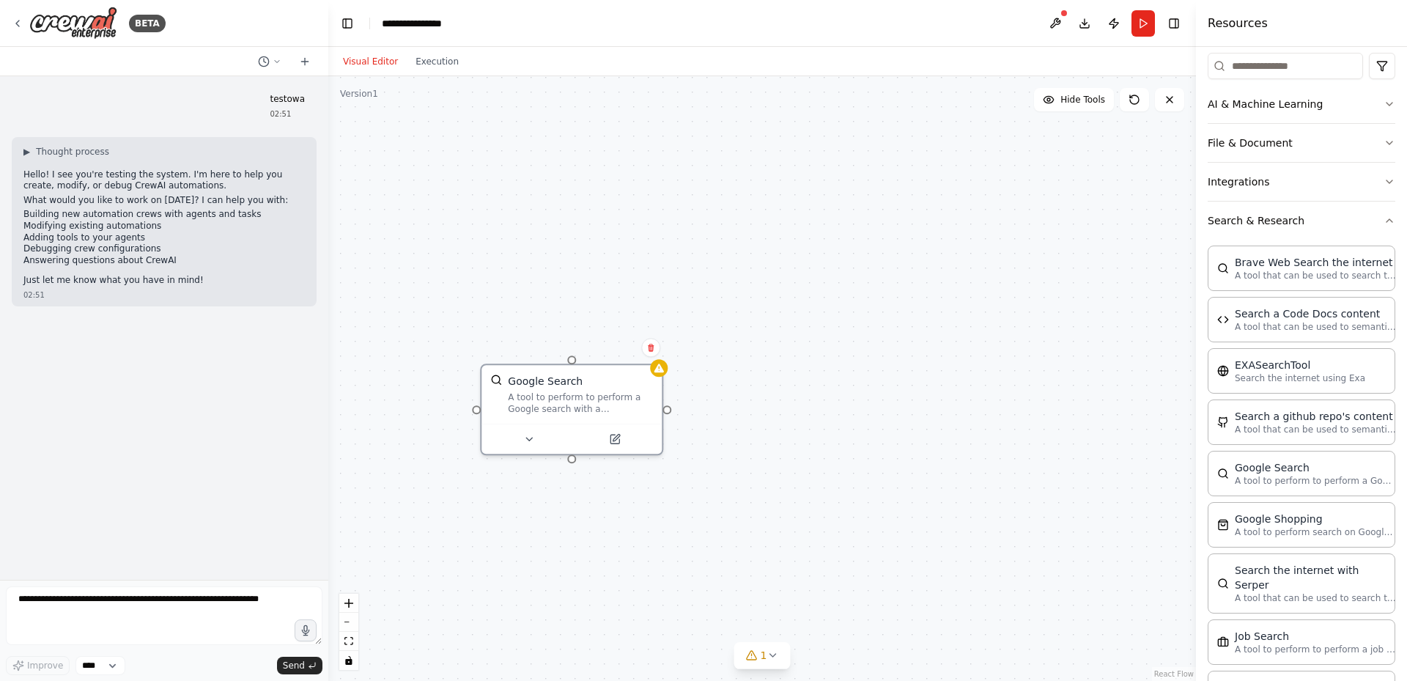
scroll to position [0, 0]
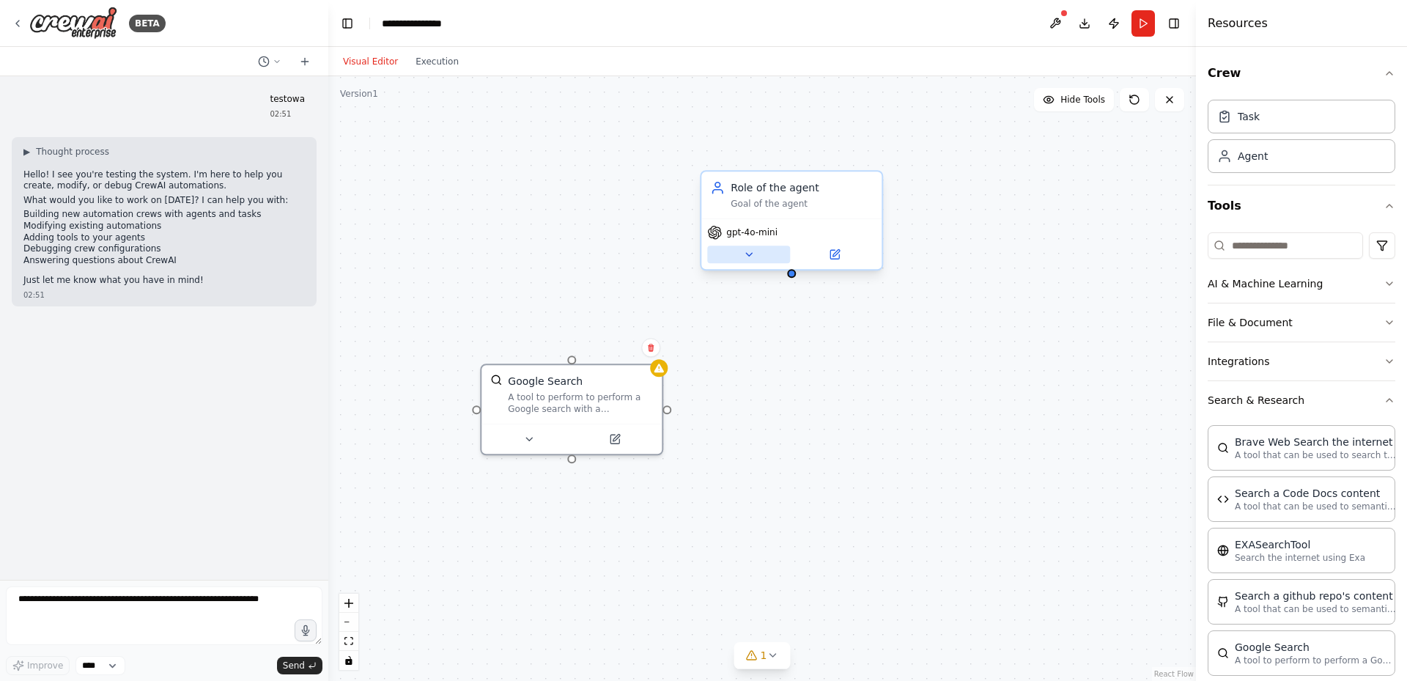
click at [749, 257] on icon at bounding box center [749, 254] width 12 height 12
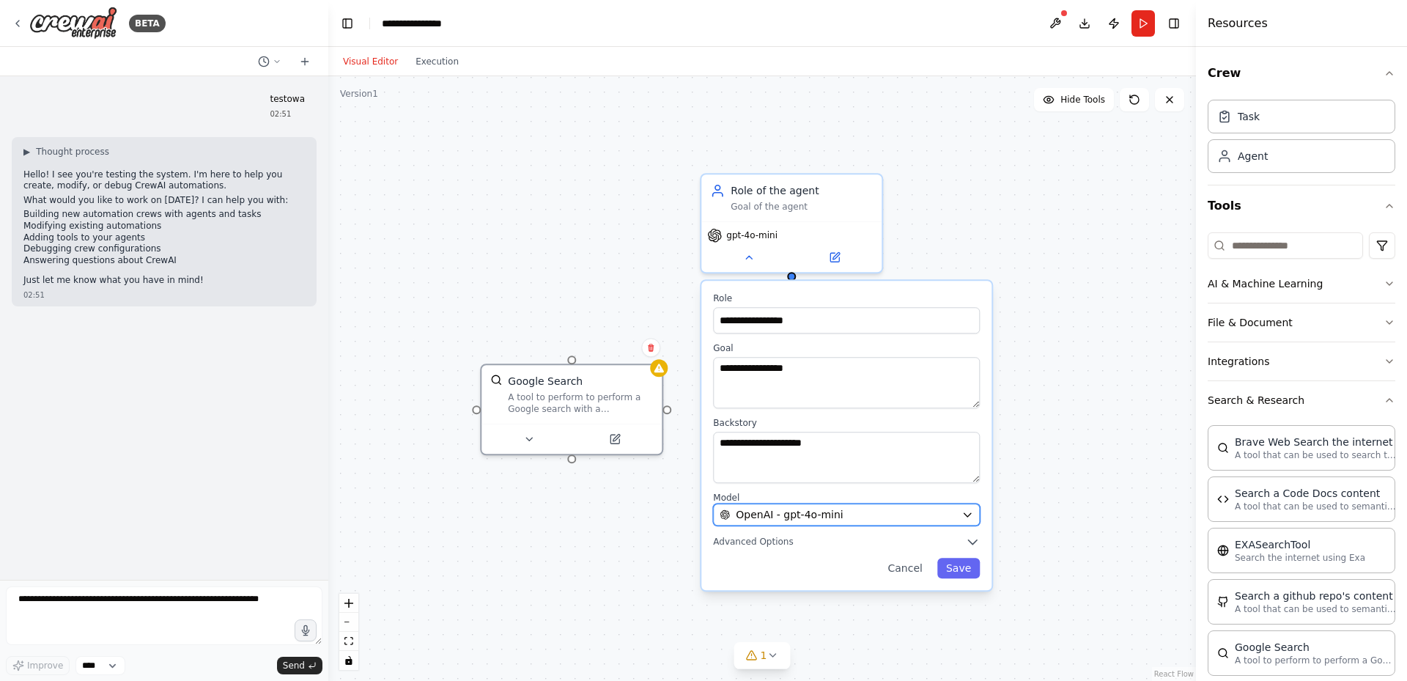
click at [967, 514] on icon "button" at bounding box center [967, 515] width 7 height 4
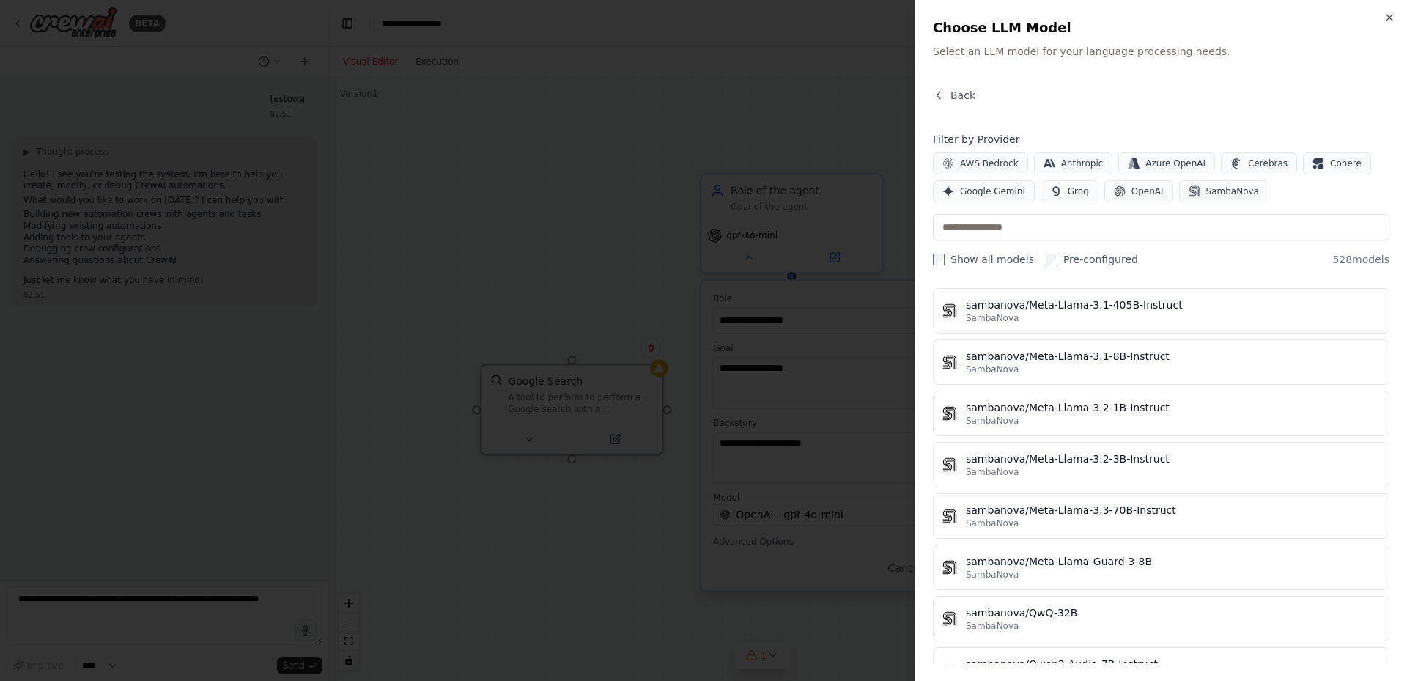
scroll to position [26807, 0]
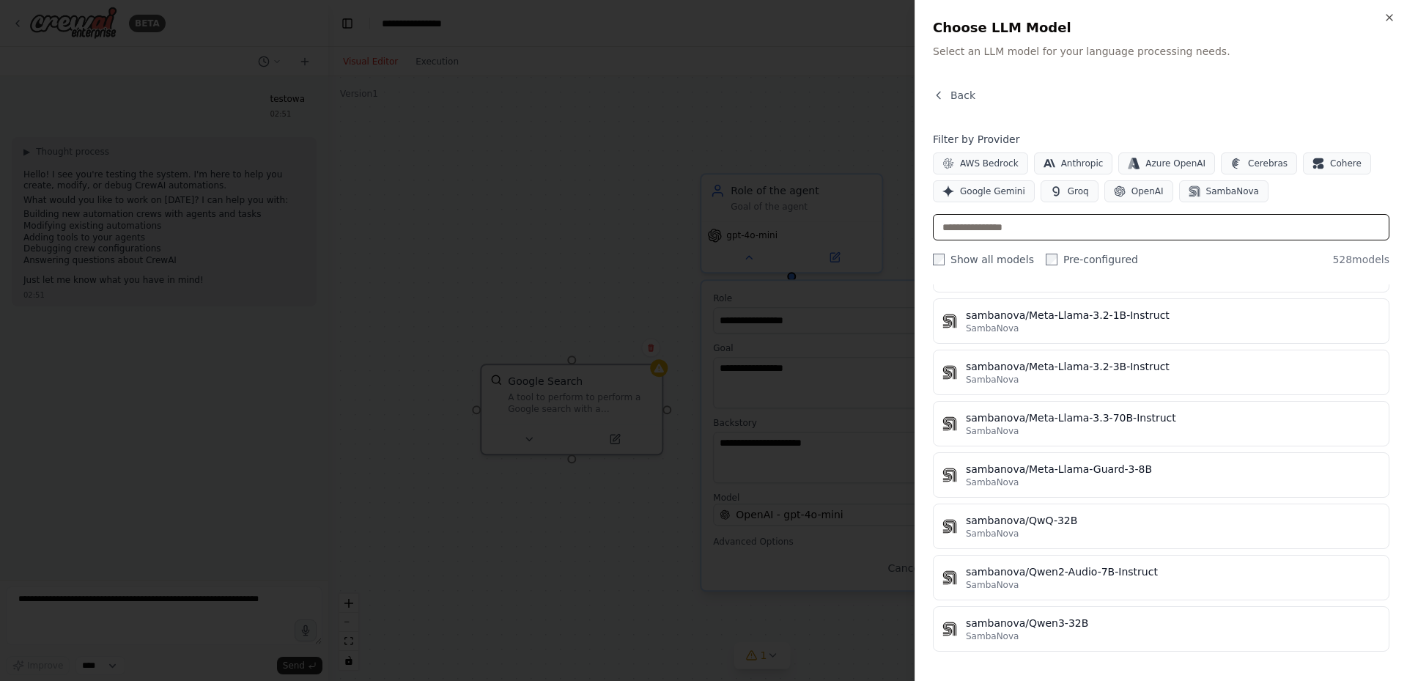
click at [980, 229] on input "text" at bounding box center [1161, 227] width 457 height 26
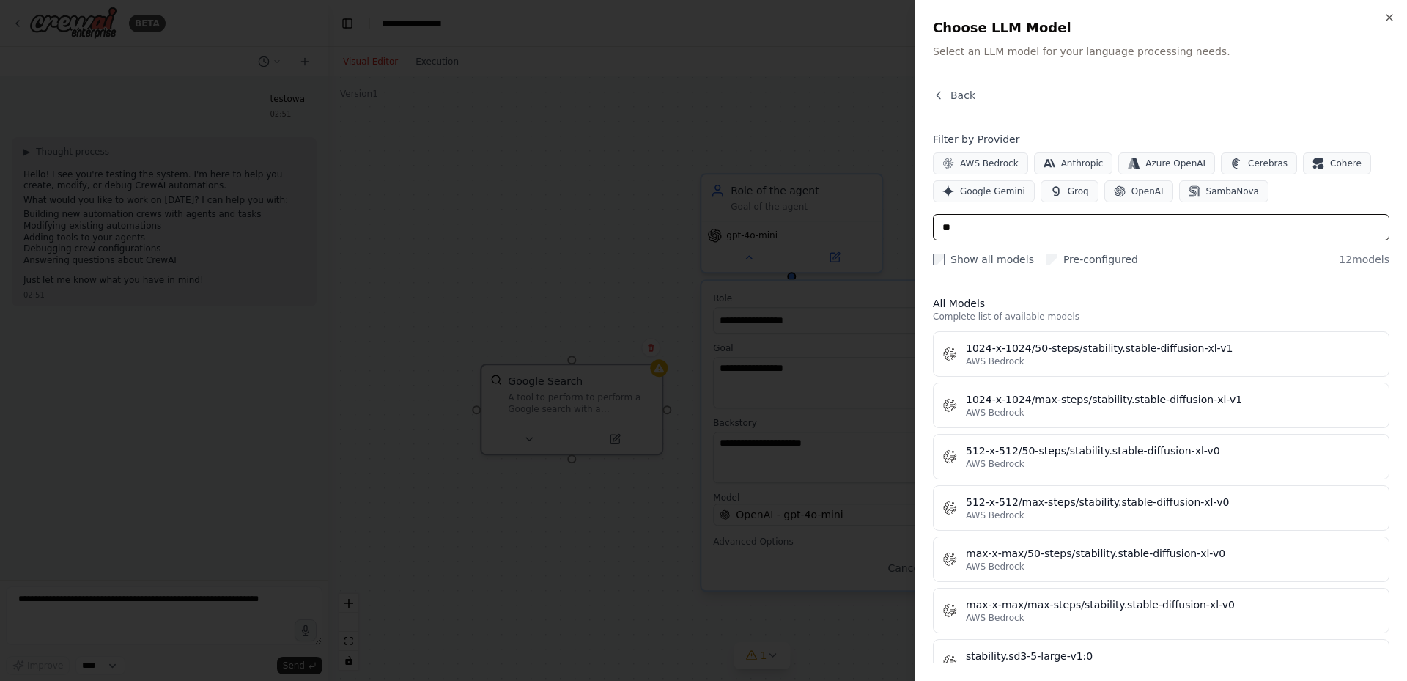
type input "*"
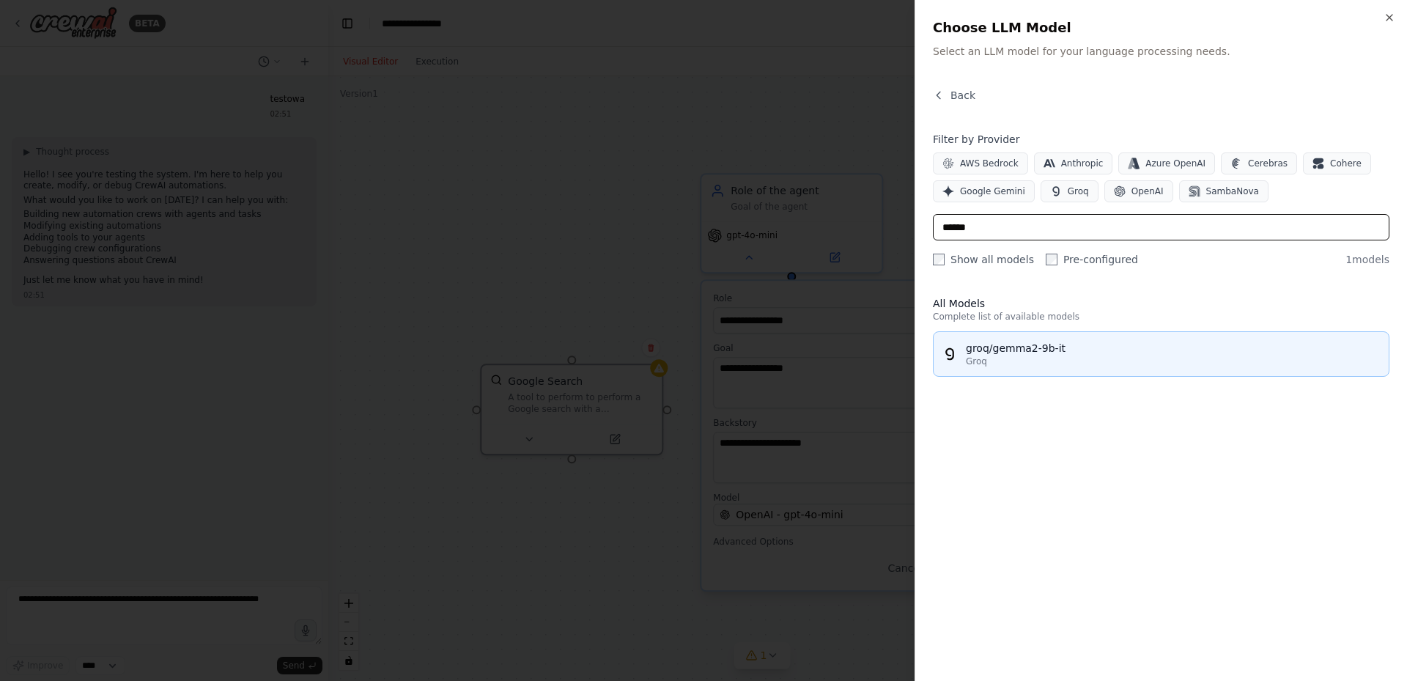
type input "******"
click at [1008, 361] on div "Groq" at bounding box center [1173, 361] width 414 height 12
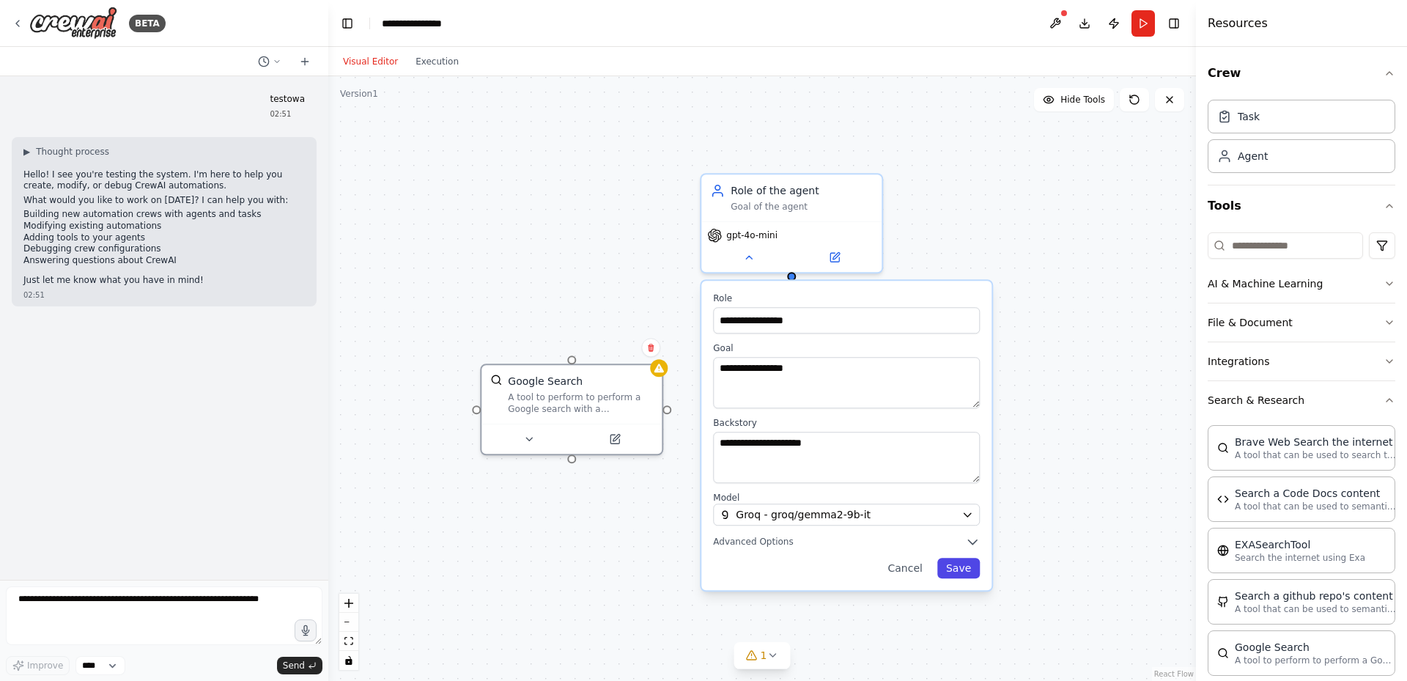
click at [955, 566] on button "Save" at bounding box center [958, 568] width 43 height 21
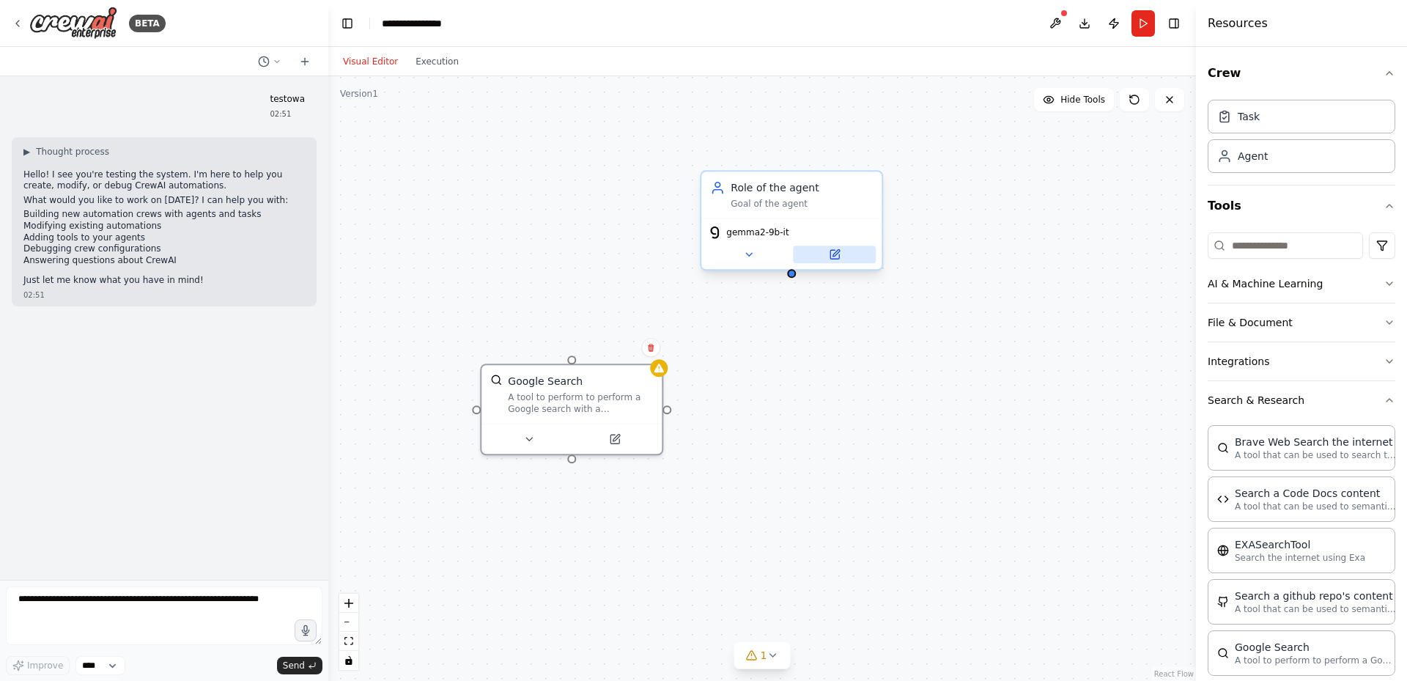
click at [835, 254] on icon at bounding box center [836, 253] width 7 height 7
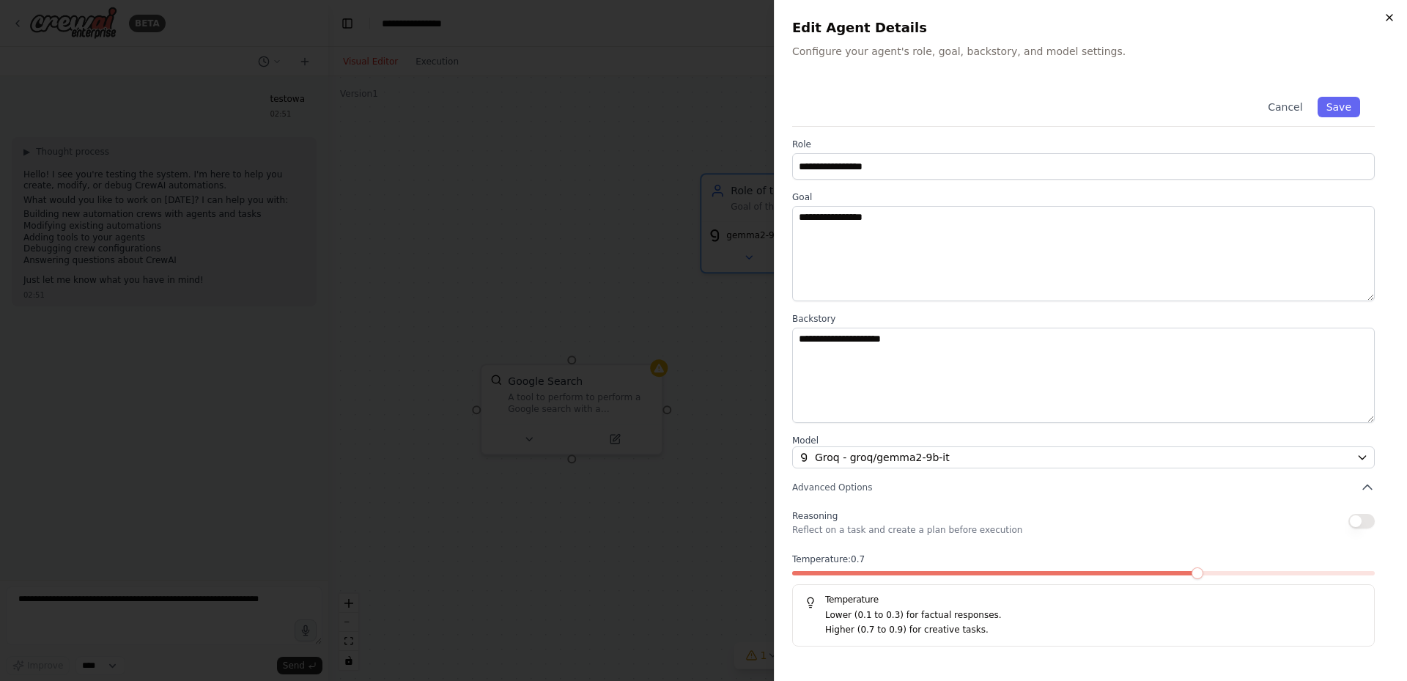
click at [1388, 15] on icon "button" at bounding box center [1390, 18] width 12 height 12
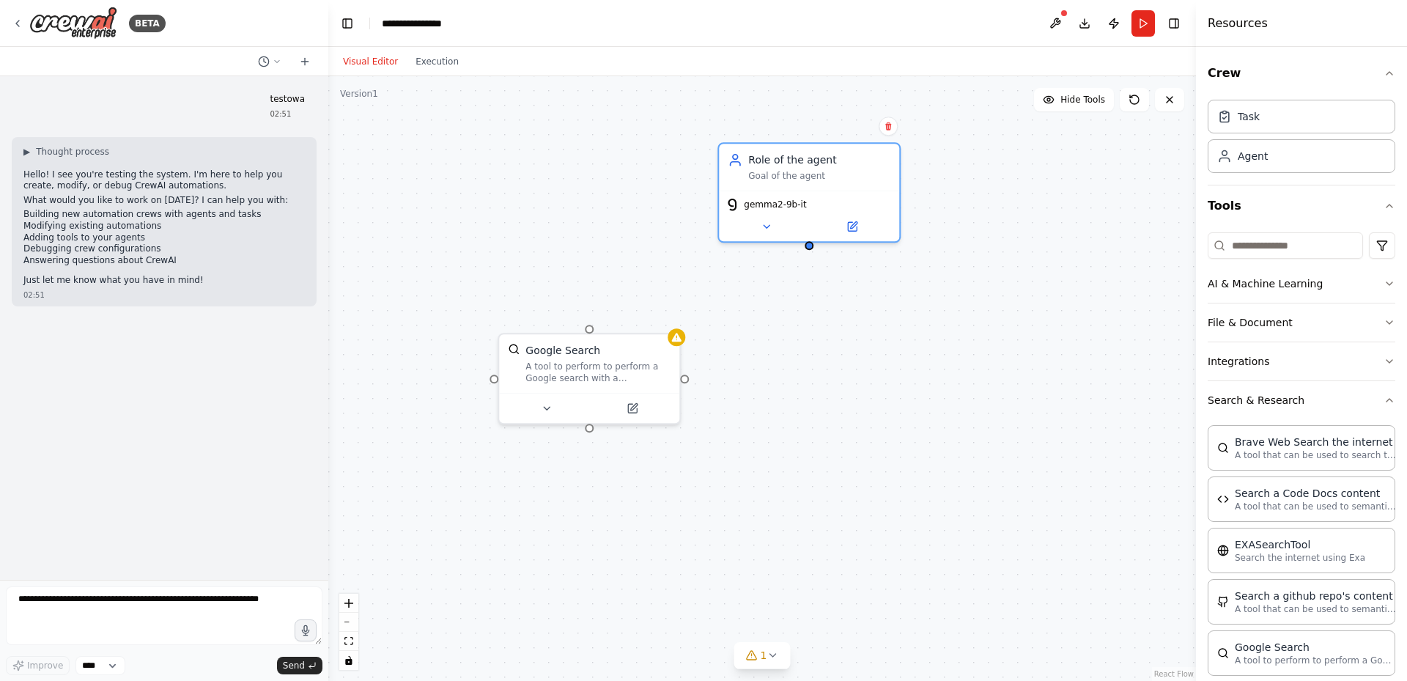
drag, startPoint x: 671, startPoint y: 416, endPoint x: 680, endPoint y: 394, distance: 24.0
click at [680, 394] on div "Google Search A tool to perform to perform a Google search with a search_query.…" at bounding box center [762, 378] width 868 height 605
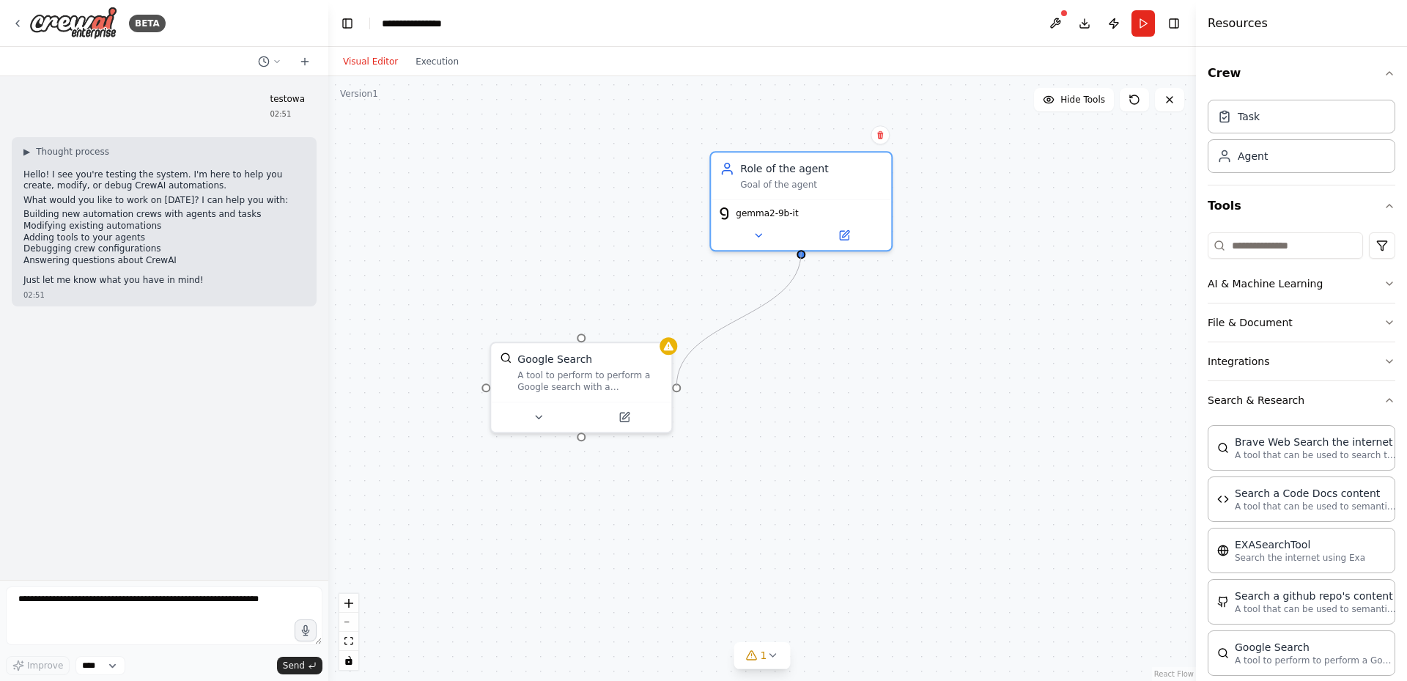
drag, startPoint x: 802, startPoint y: 251, endPoint x: 680, endPoint y: 388, distance: 183.3
click at [680, 388] on div "Google Search A tool to perform to perform a Google search with a search_query.…" at bounding box center [792, 321] width 868 height 605
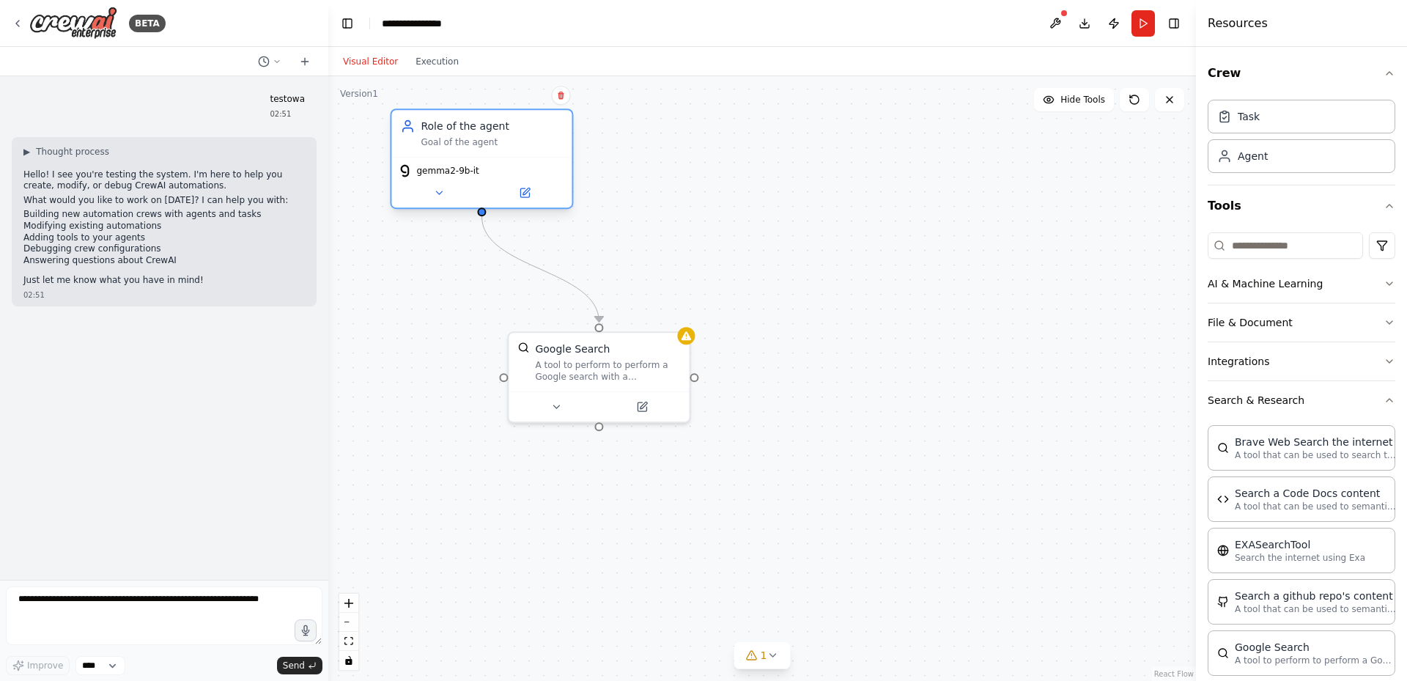
drag, startPoint x: 803, startPoint y: 166, endPoint x: 460, endPoint y: 138, distance: 344.1
click at [460, 138] on div "Goal of the agent" at bounding box center [492, 142] width 142 height 12
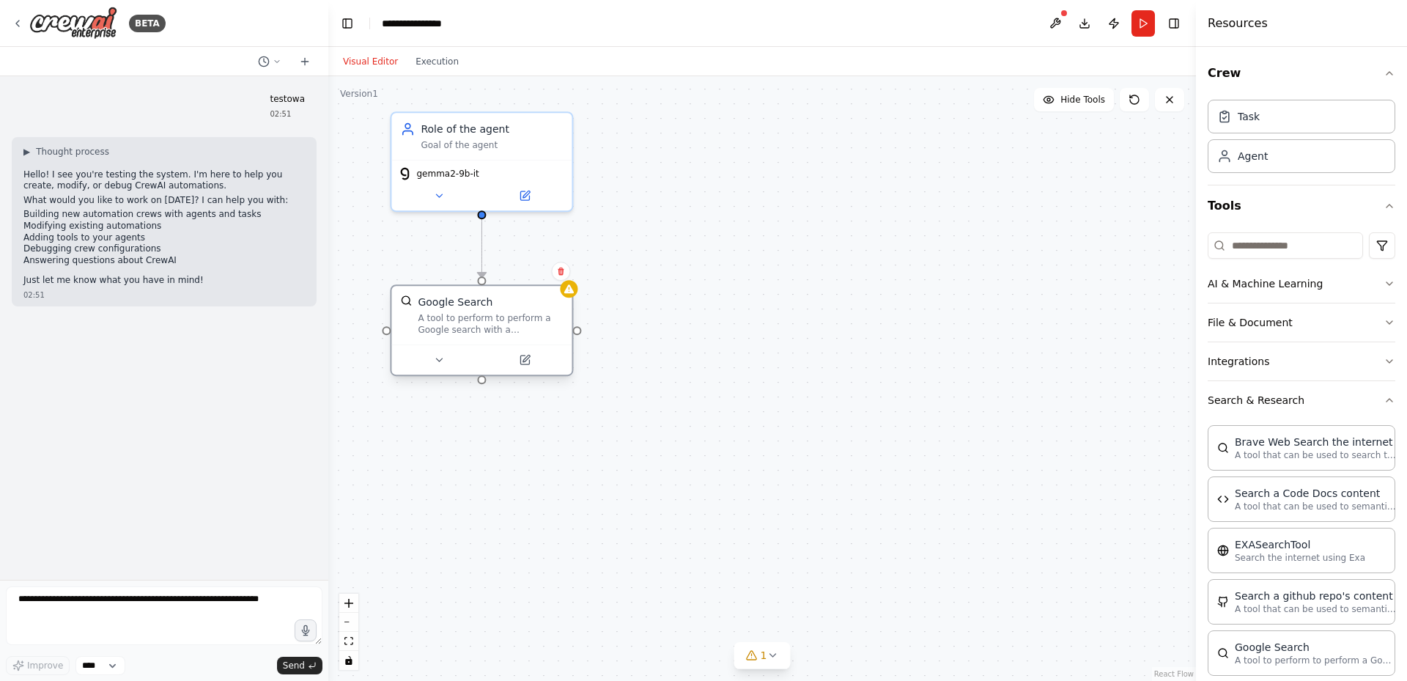
drag, startPoint x: 590, startPoint y: 359, endPoint x: 469, endPoint y: 309, distance: 130.8
click at [469, 309] on div "Google Search A tool to perform to perform a Google search with a search_query." at bounding box center [490, 315] width 145 height 41
click at [1055, 23] on button at bounding box center [1055, 23] width 23 height 26
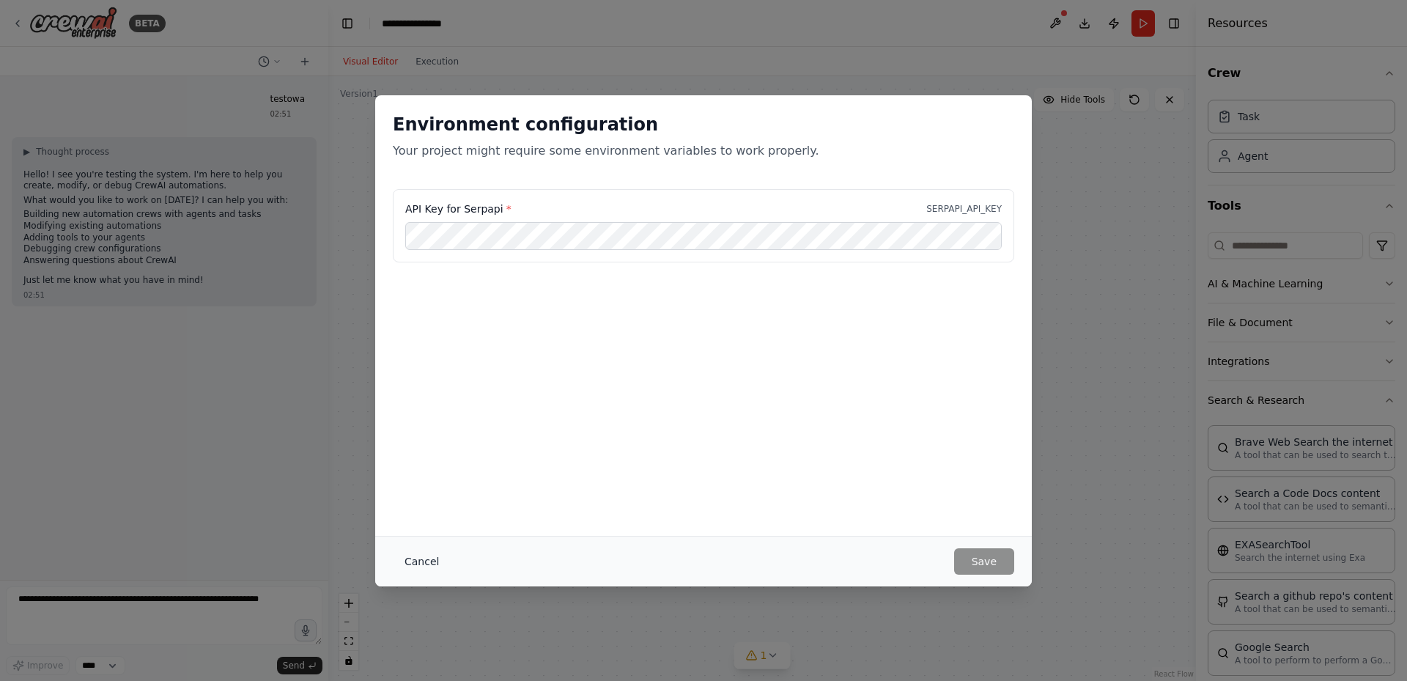
click at [405, 557] on button "Cancel" at bounding box center [422, 561] width 58 height 26
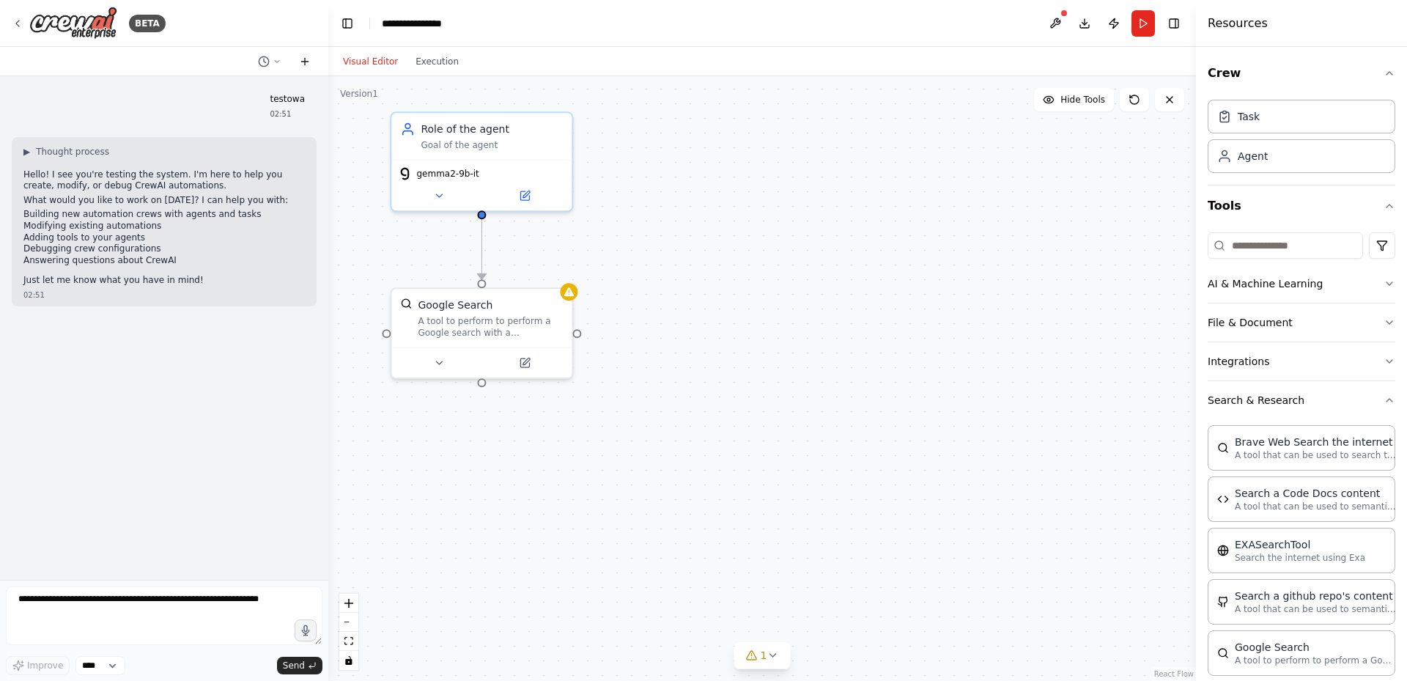
click at [301, 62] on icon at bounding box center [304, 62] width 7 height 0
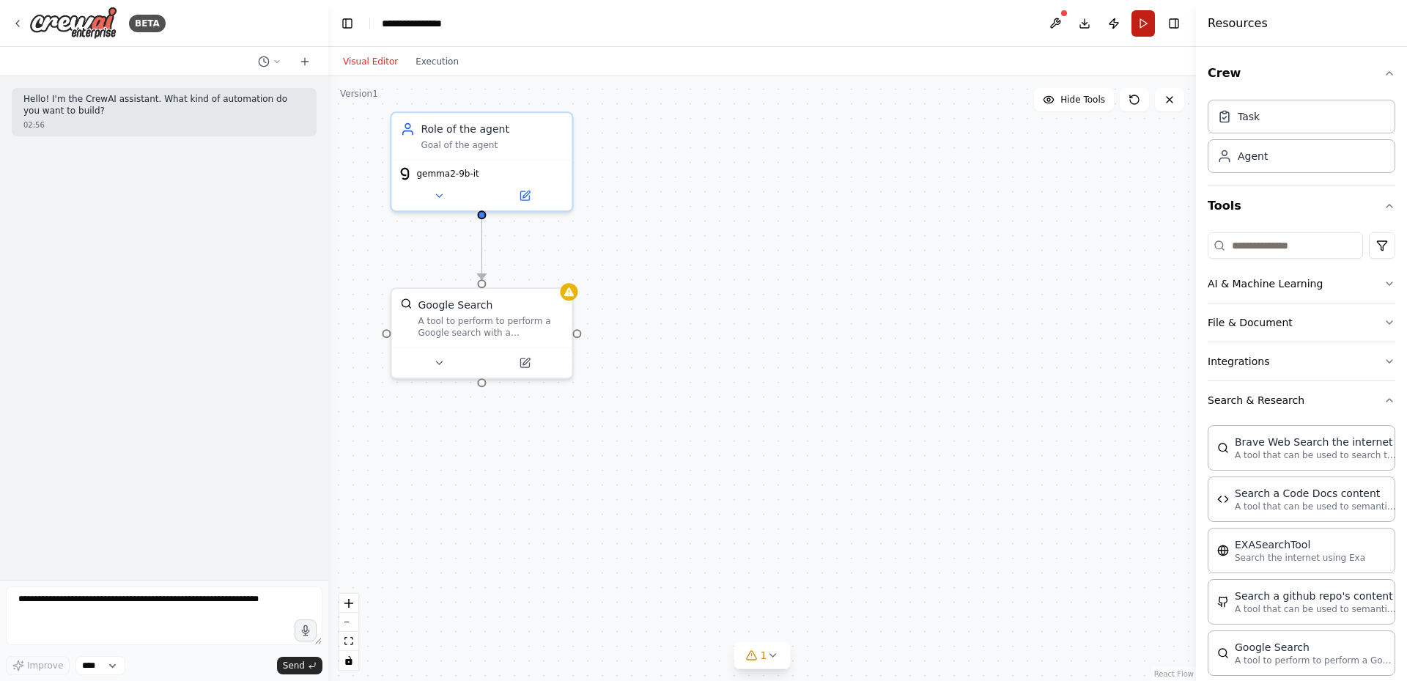
click at [1142, 24] on button "Run" at bounding box center [1143, 23] width 23 height 26
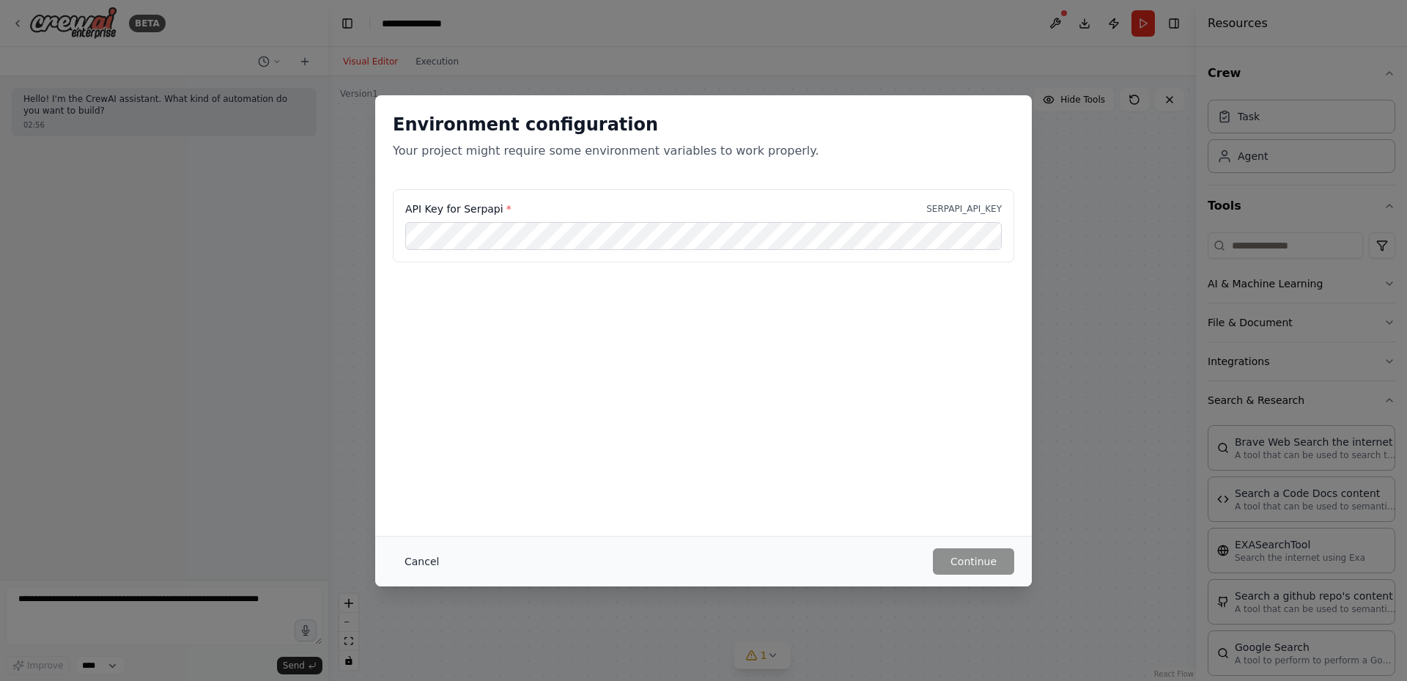
click at [424, 556] on button "Cancel" at bounding box center [422, 561] width 58 height 26
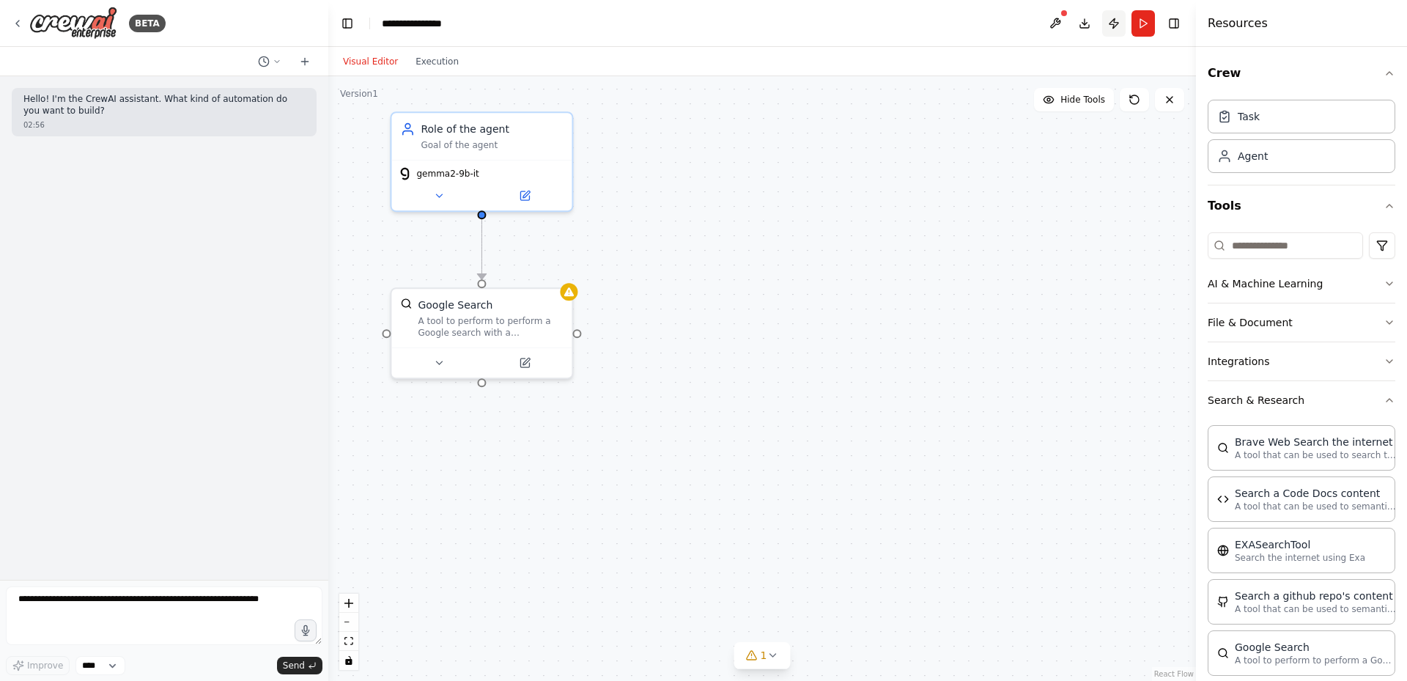
click at [1112, 26] on button "Publish" at bounding box center [1113, 23] width 23 height 26
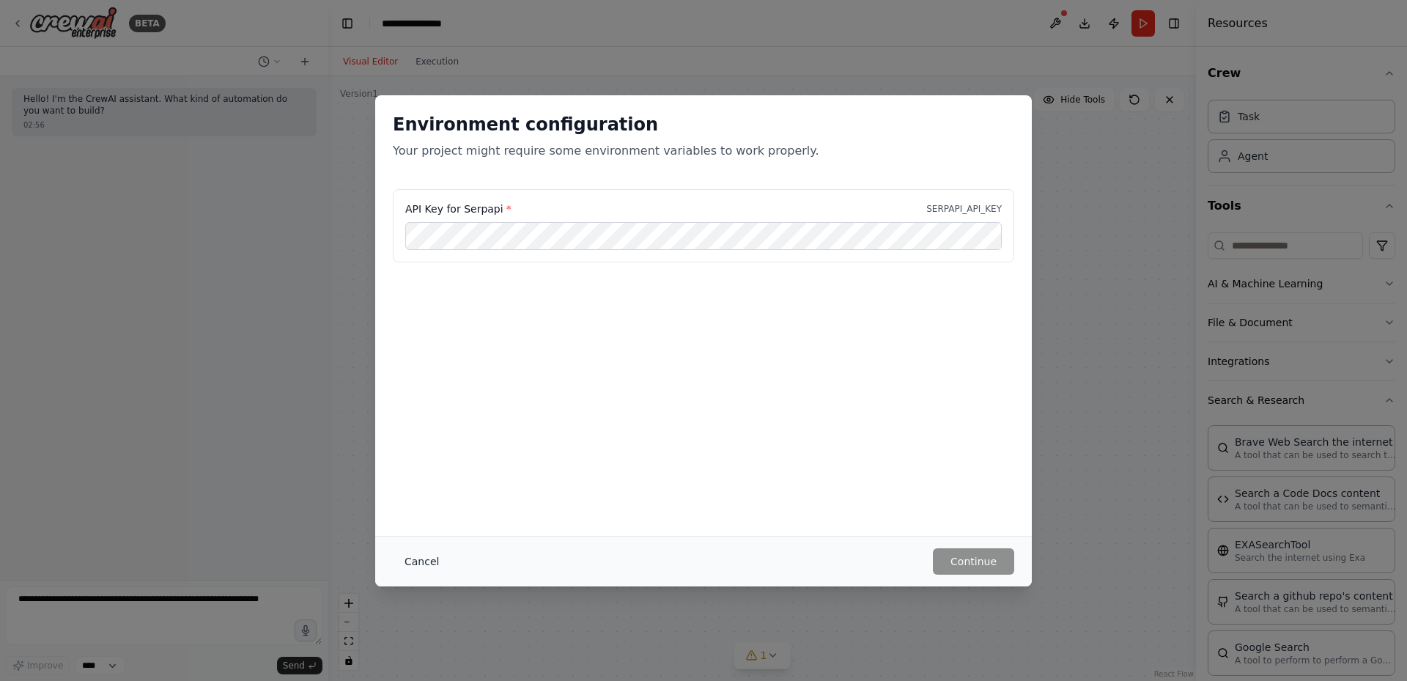
click at [432, 557] on button "Cancel" at bounding box center [422, 561] width 58 height 26
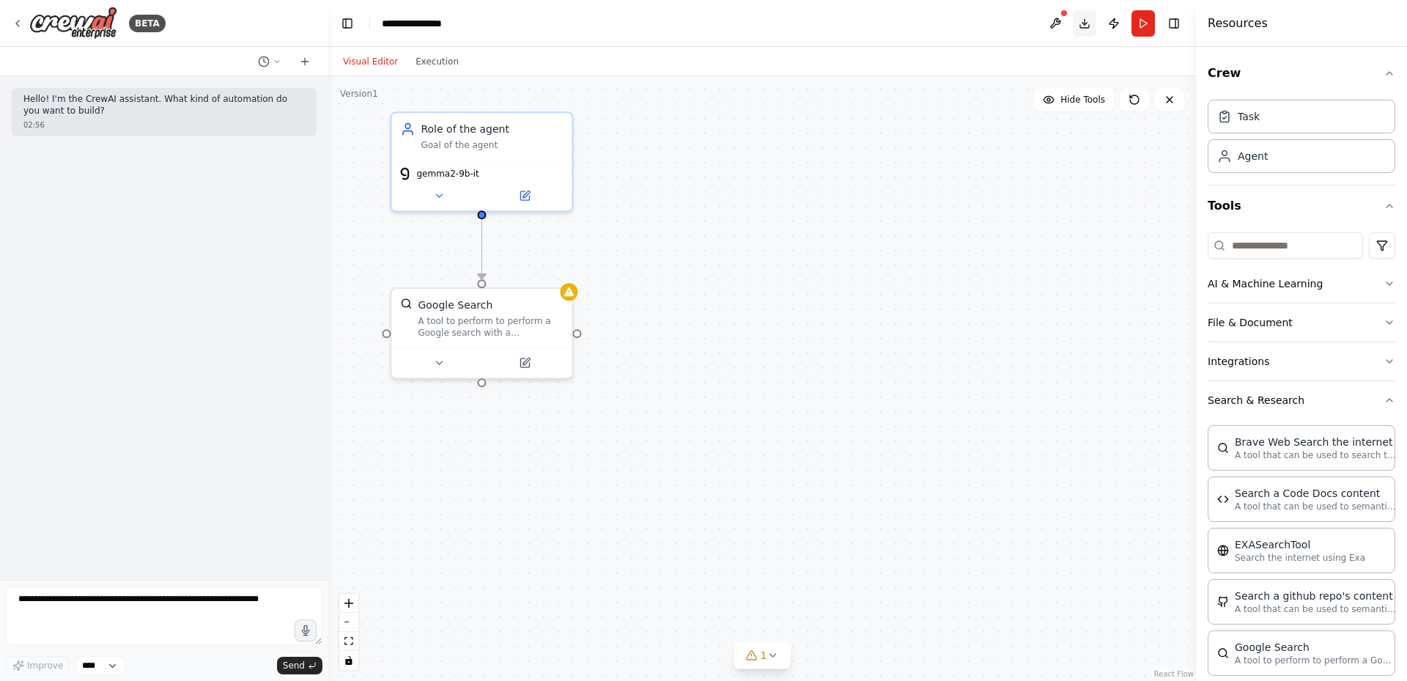
click at [1085, 23] on button "Download" at bounding box center [1084, 23] width 23 height 26
click at [15, 23] on icon at bounding box center [18, 24] width 12 height 12
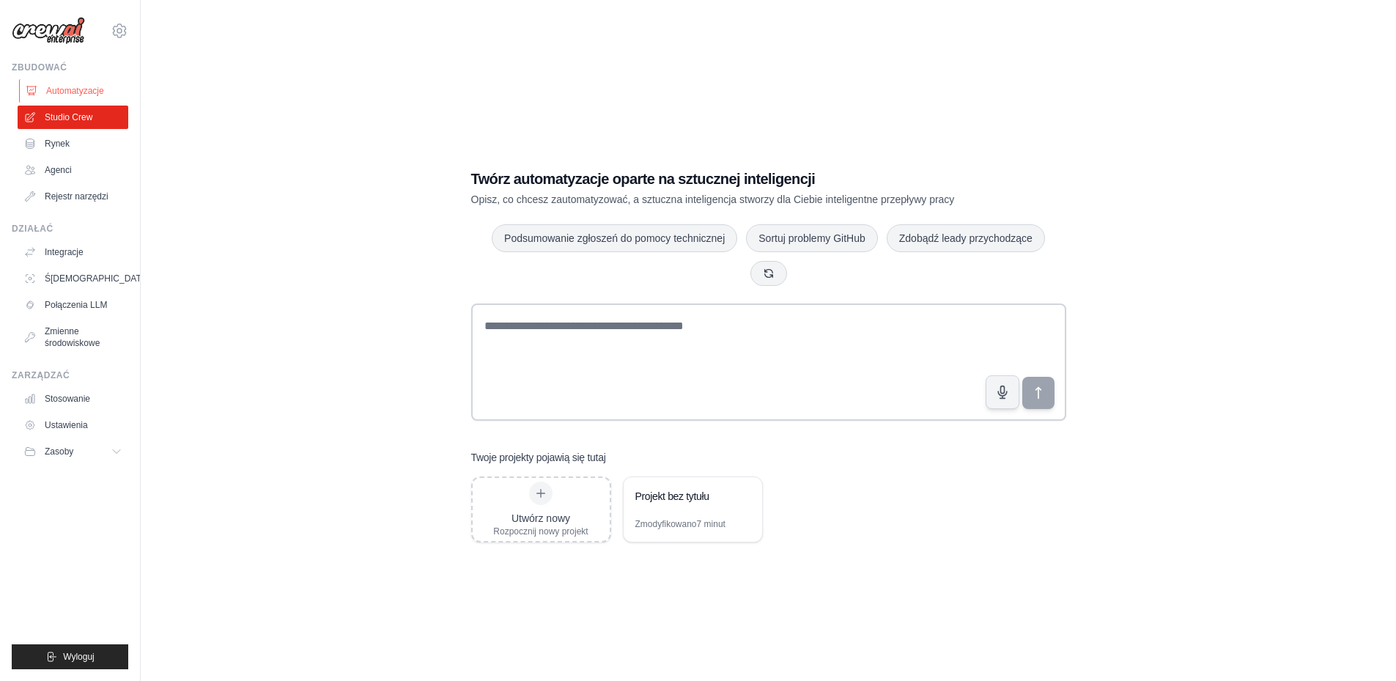
click at [62, 91] on font "Automatyzacje" at bounding box center [75, 91] width 58 height 10
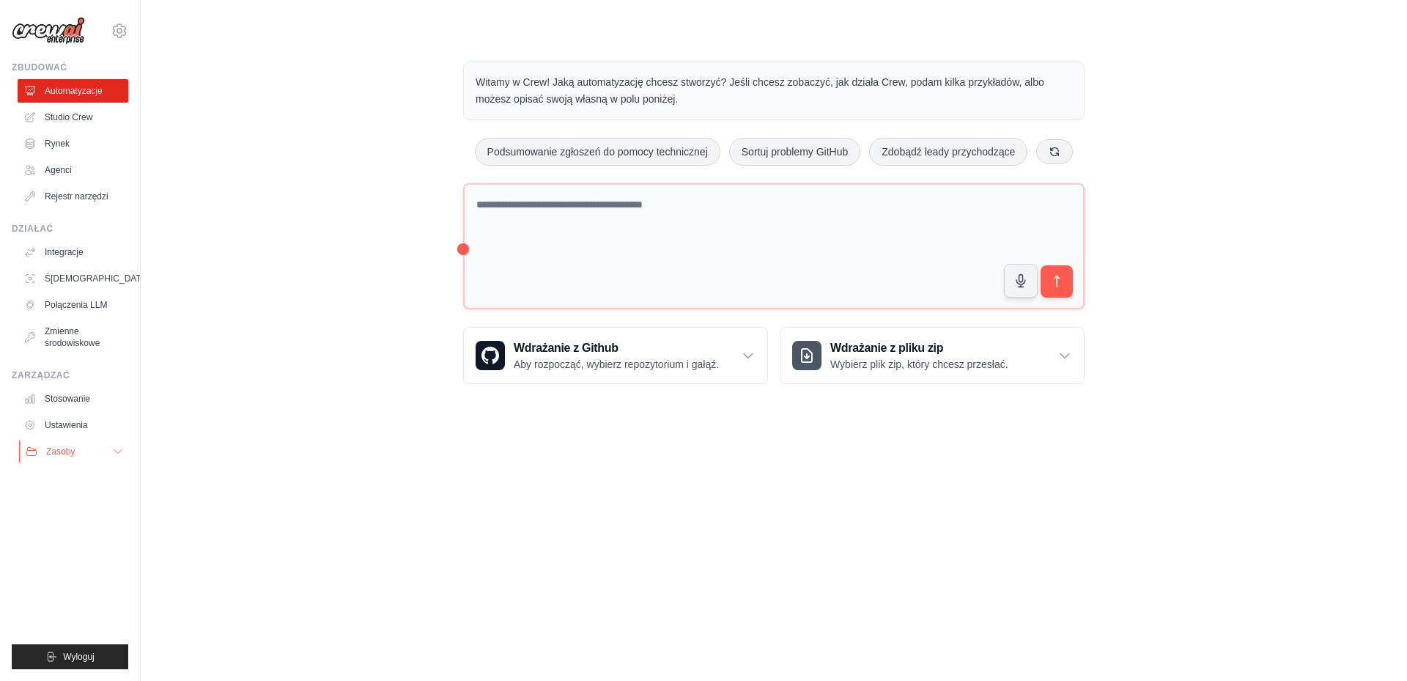
click at [114, 451] on icon at bounding box center [118, 452] width 12 height 12
click at [64, 655] on font "Wyloguj" at bounding box center [79, 657] width 32 height 10
